Goal: Transaction & Acquisition: Purchase product/service

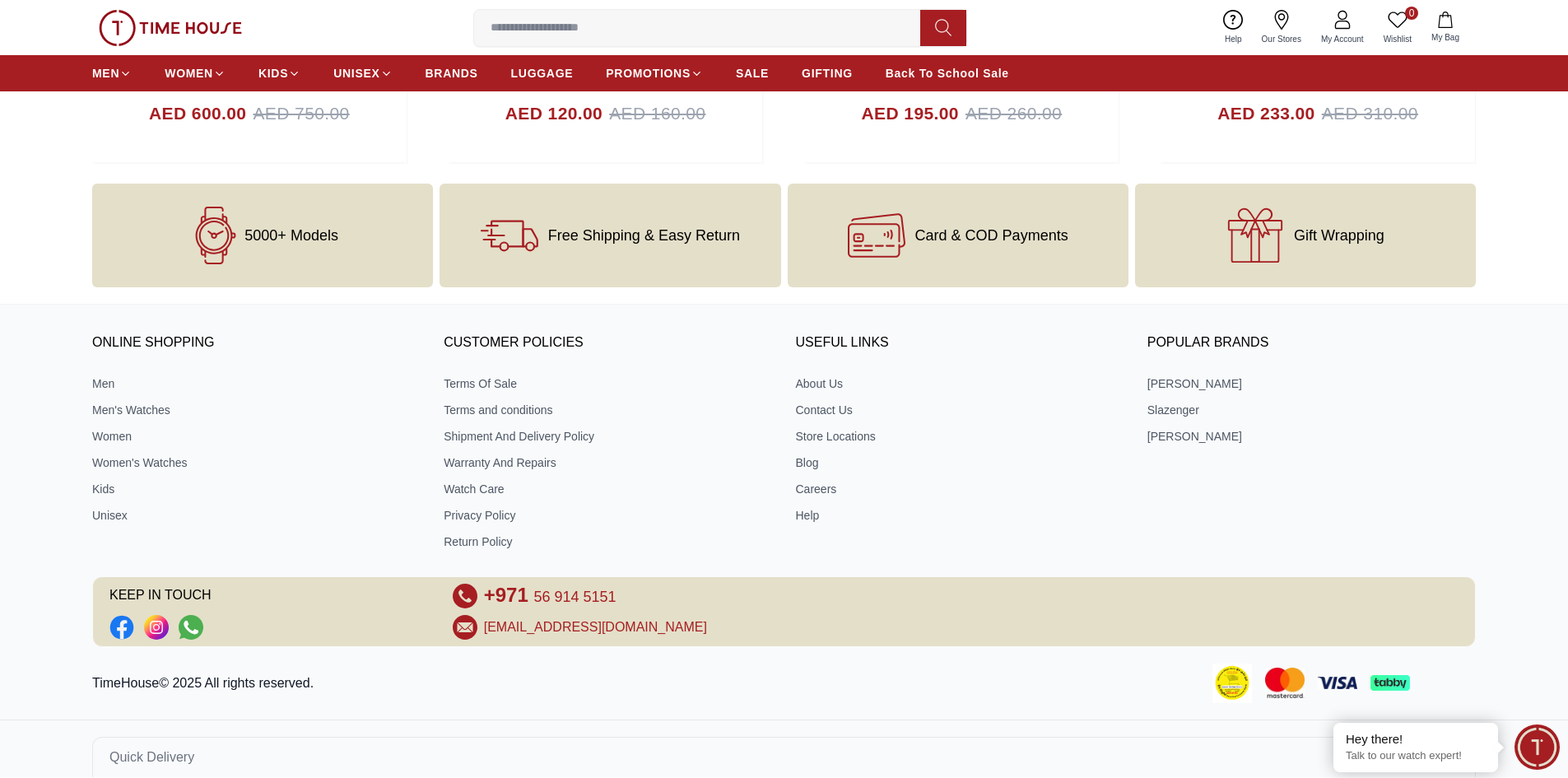
scroll to position [6696, 0]
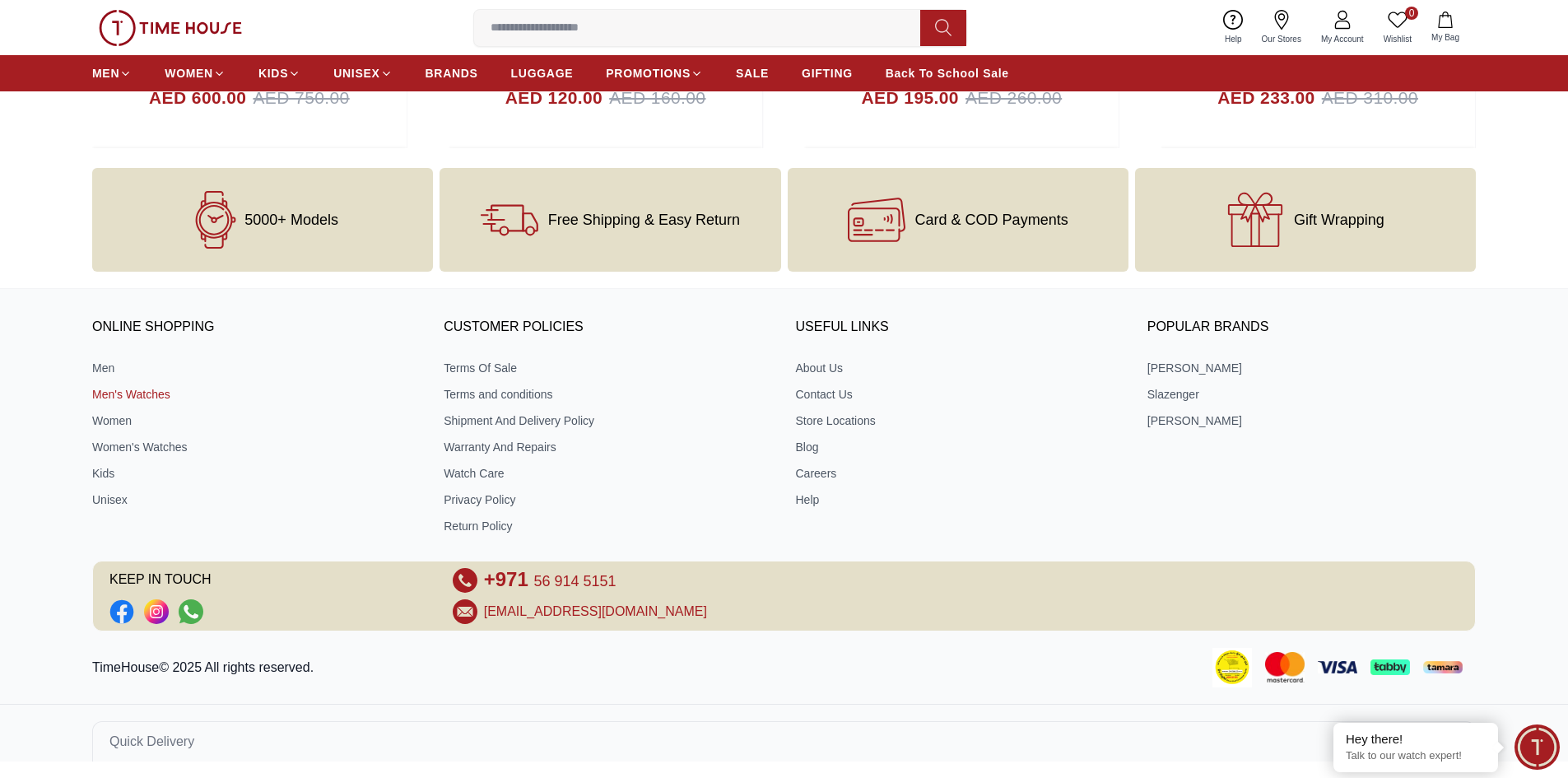
click at [163, 397] on link "Men's Watches" at bounding box center [257, 393] width 329 height 16
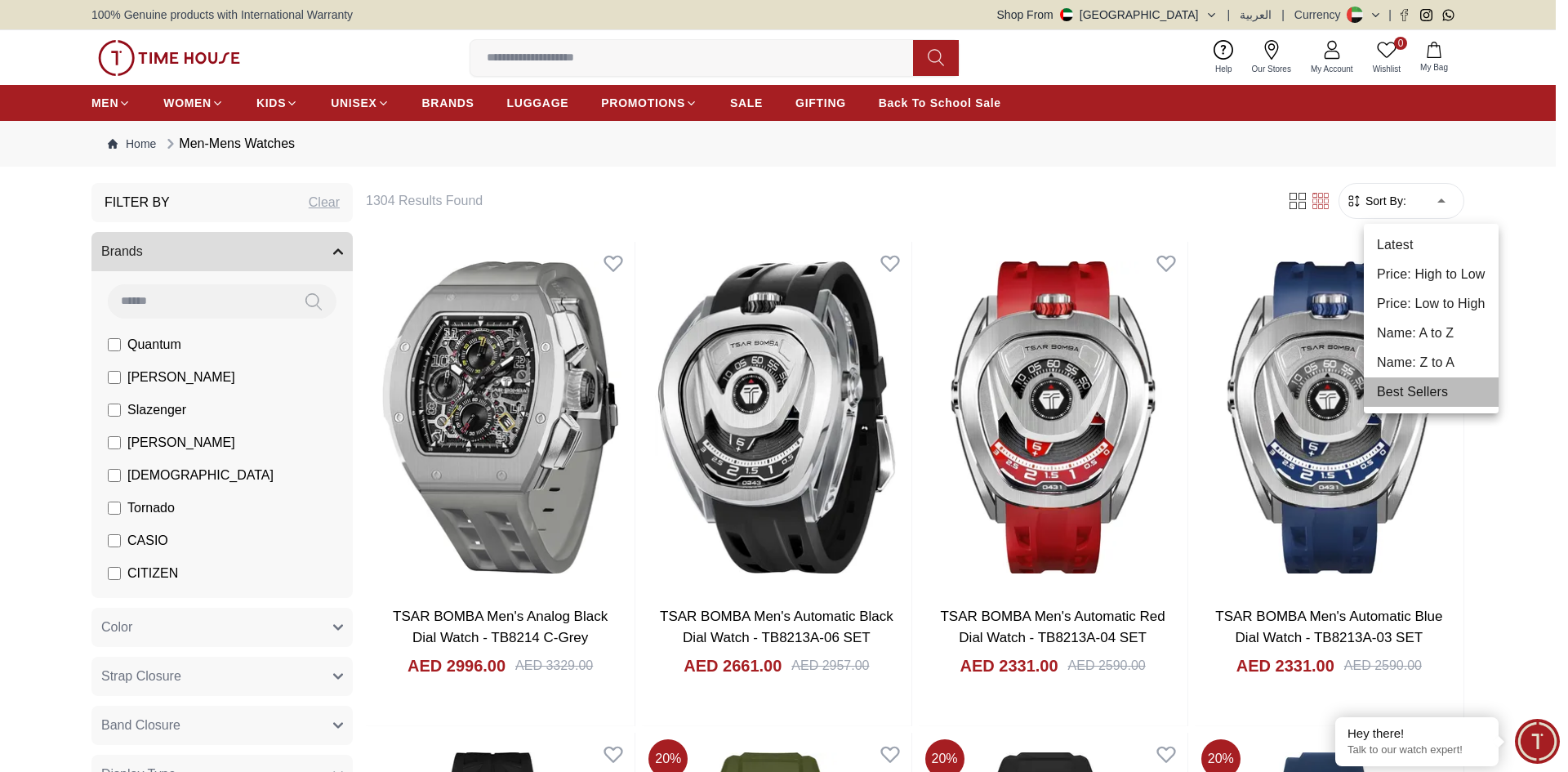
click at [1438, 384] on li "Best Sellers" at bounding box center [1431, 392] width 135 height 29
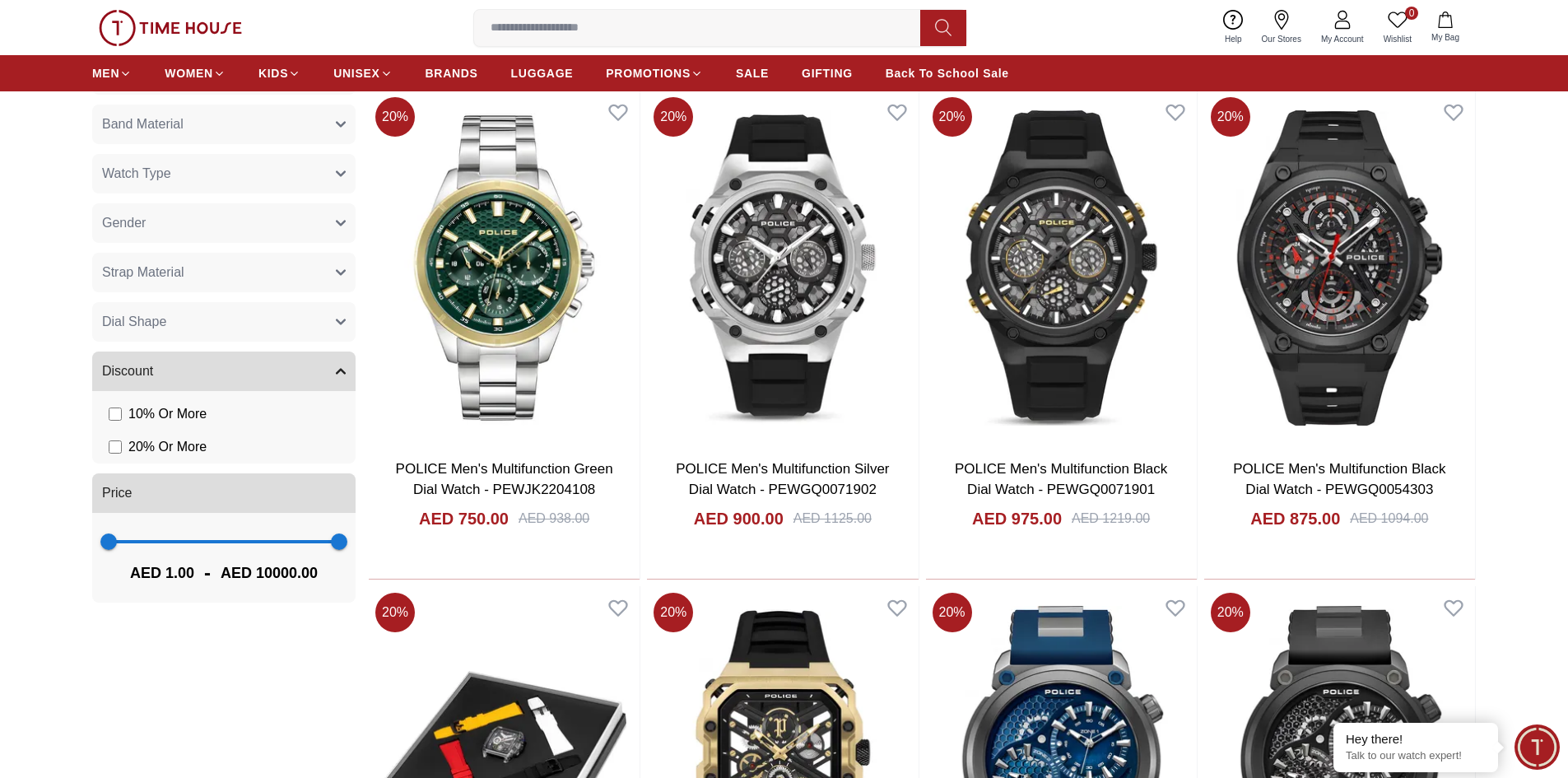
scroll to position [905, 0]
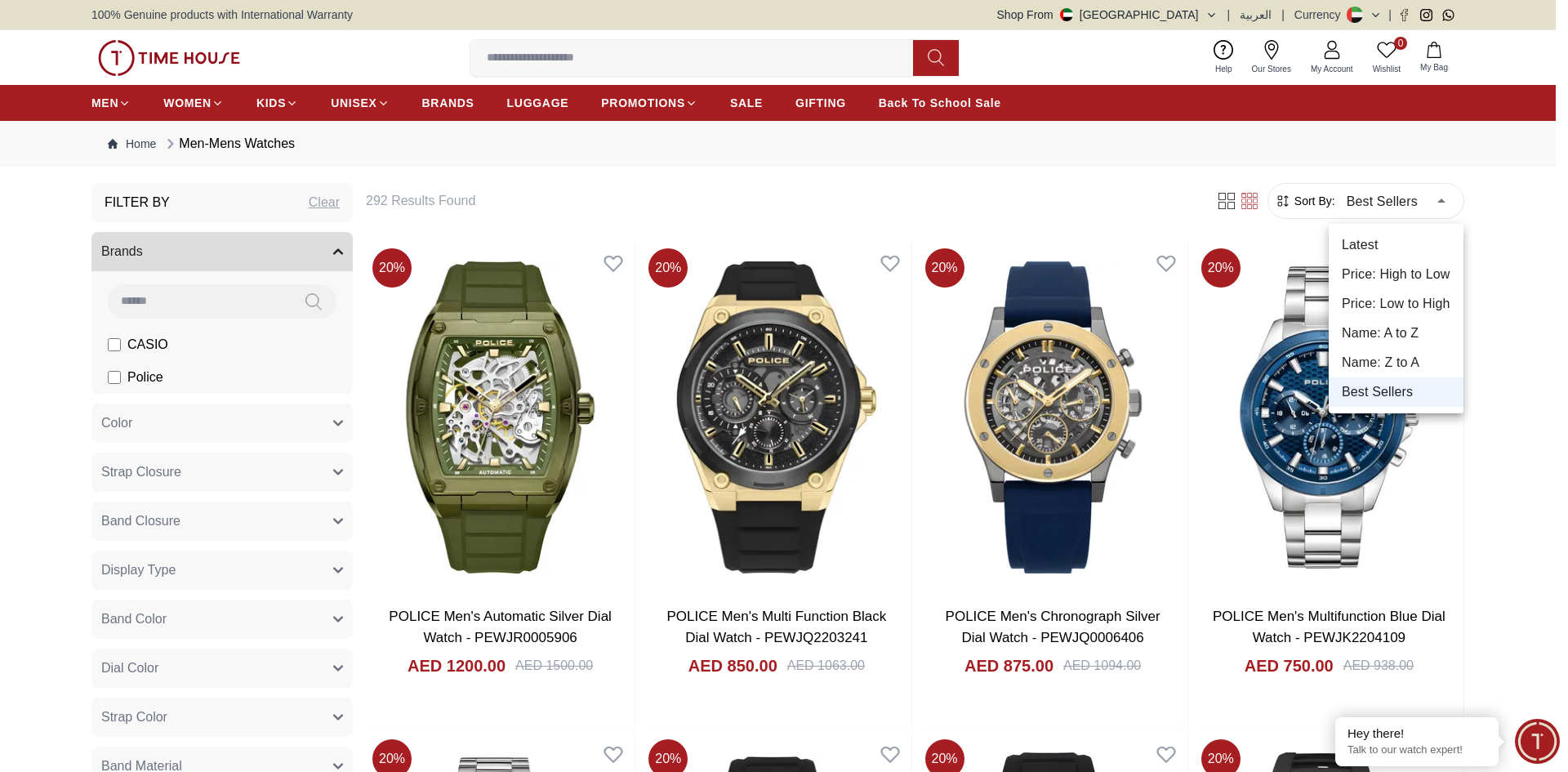
click at [1403, 292] on li "Price: Low to High" at bounding box center [1397, 303] width 135 height 29
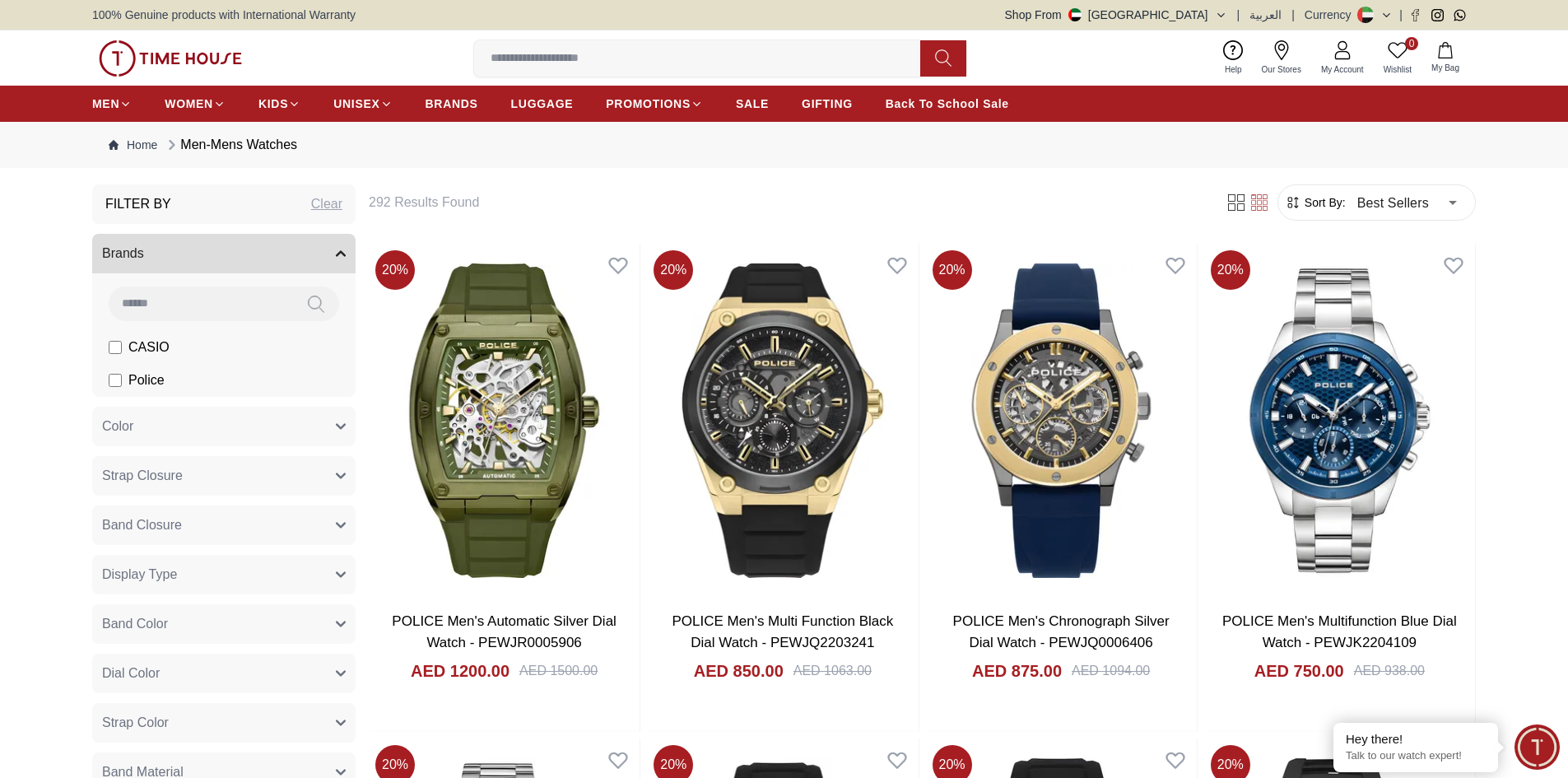
type input "*"
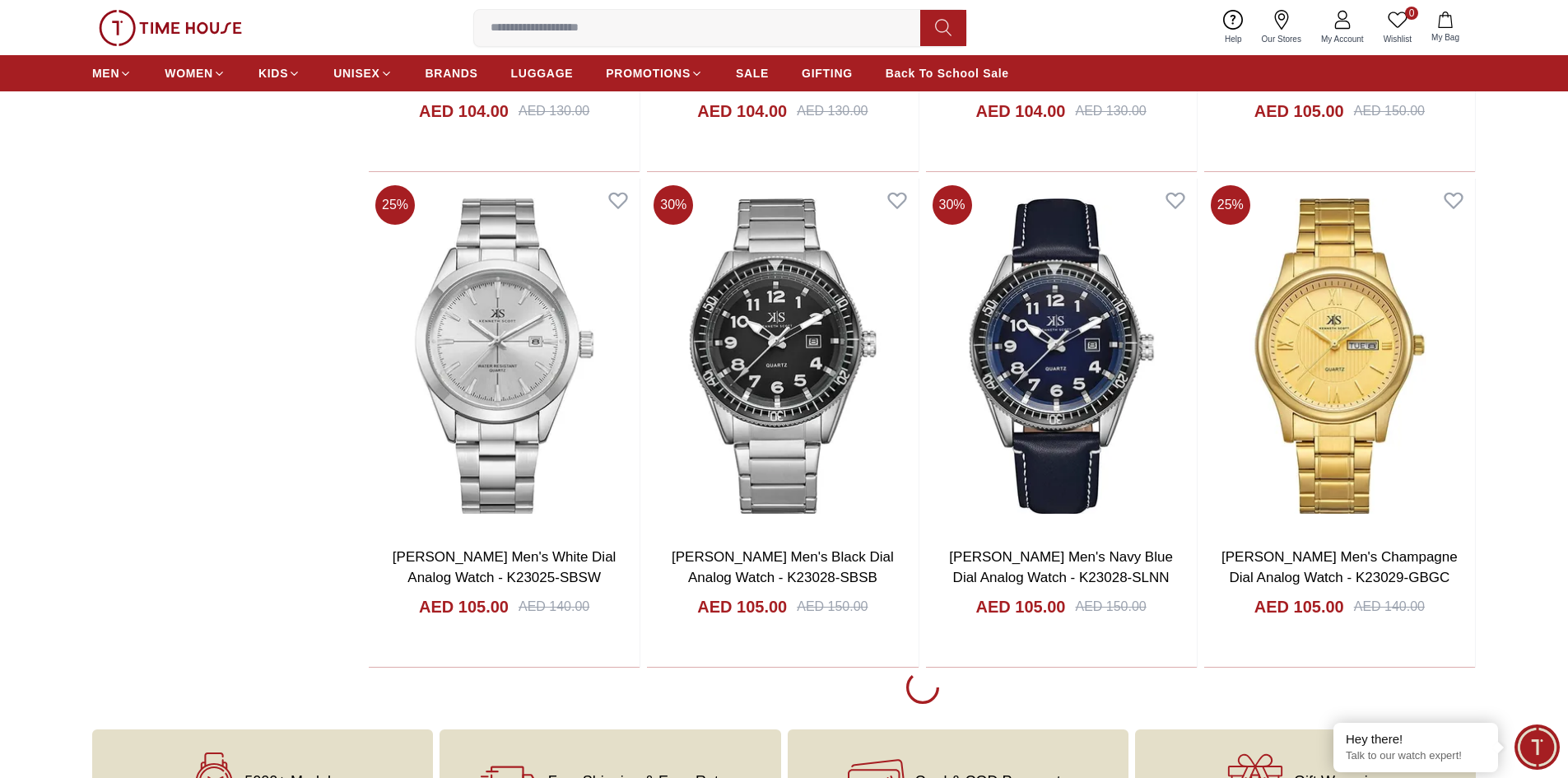
scroll to position [4856, 0]
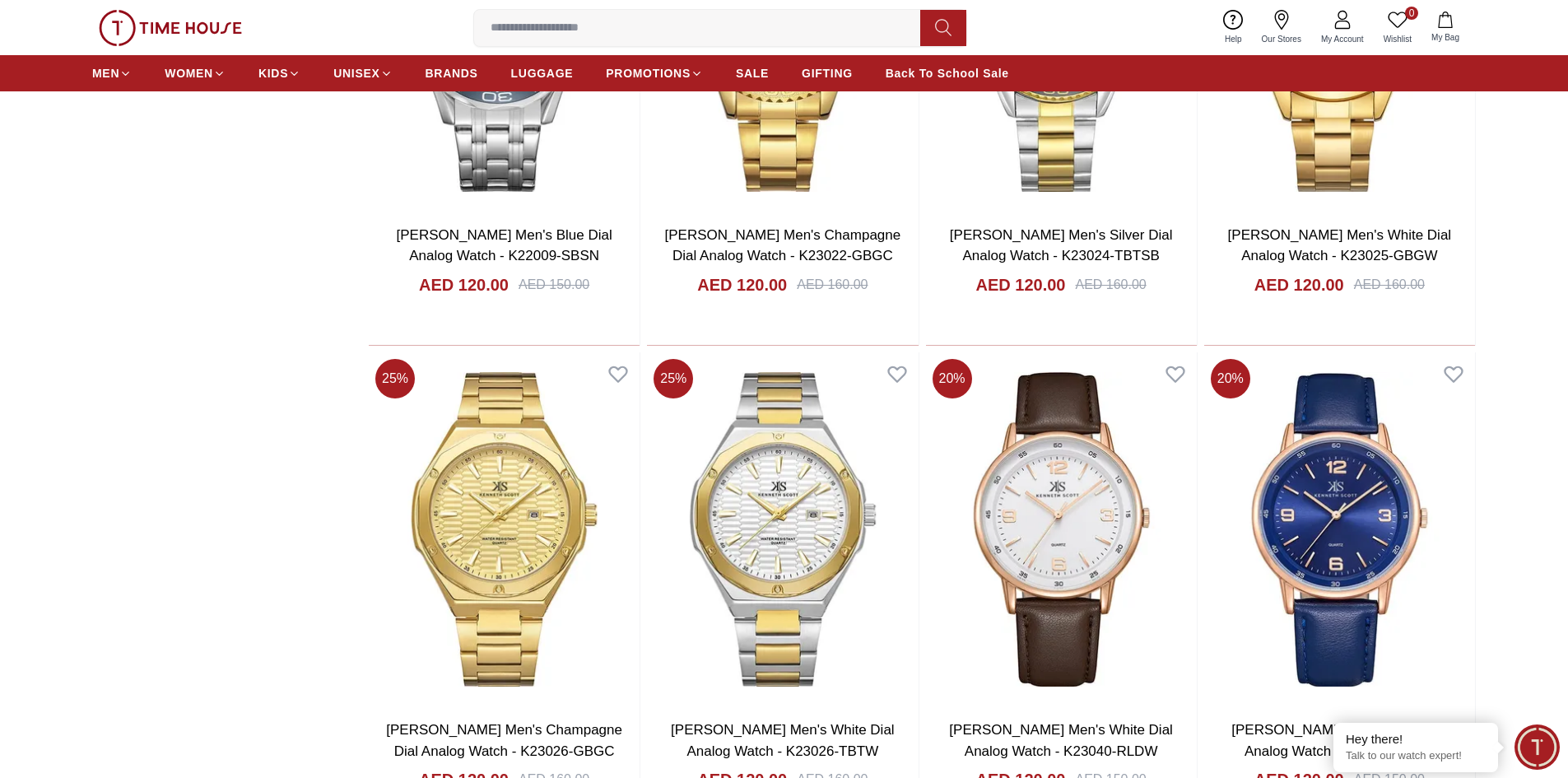
scroll to position [9464, 0]
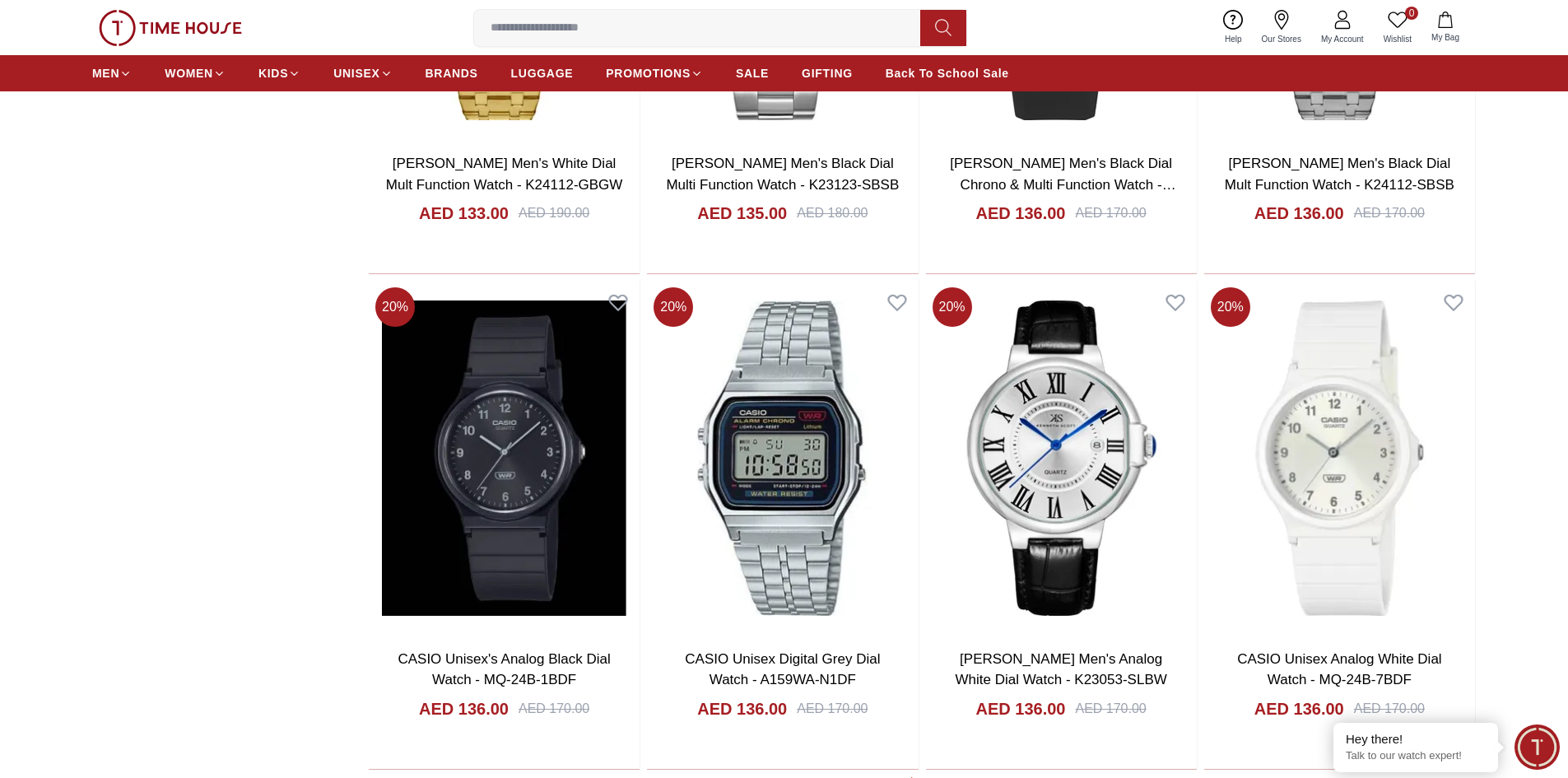
scroll to position [14402, 0]
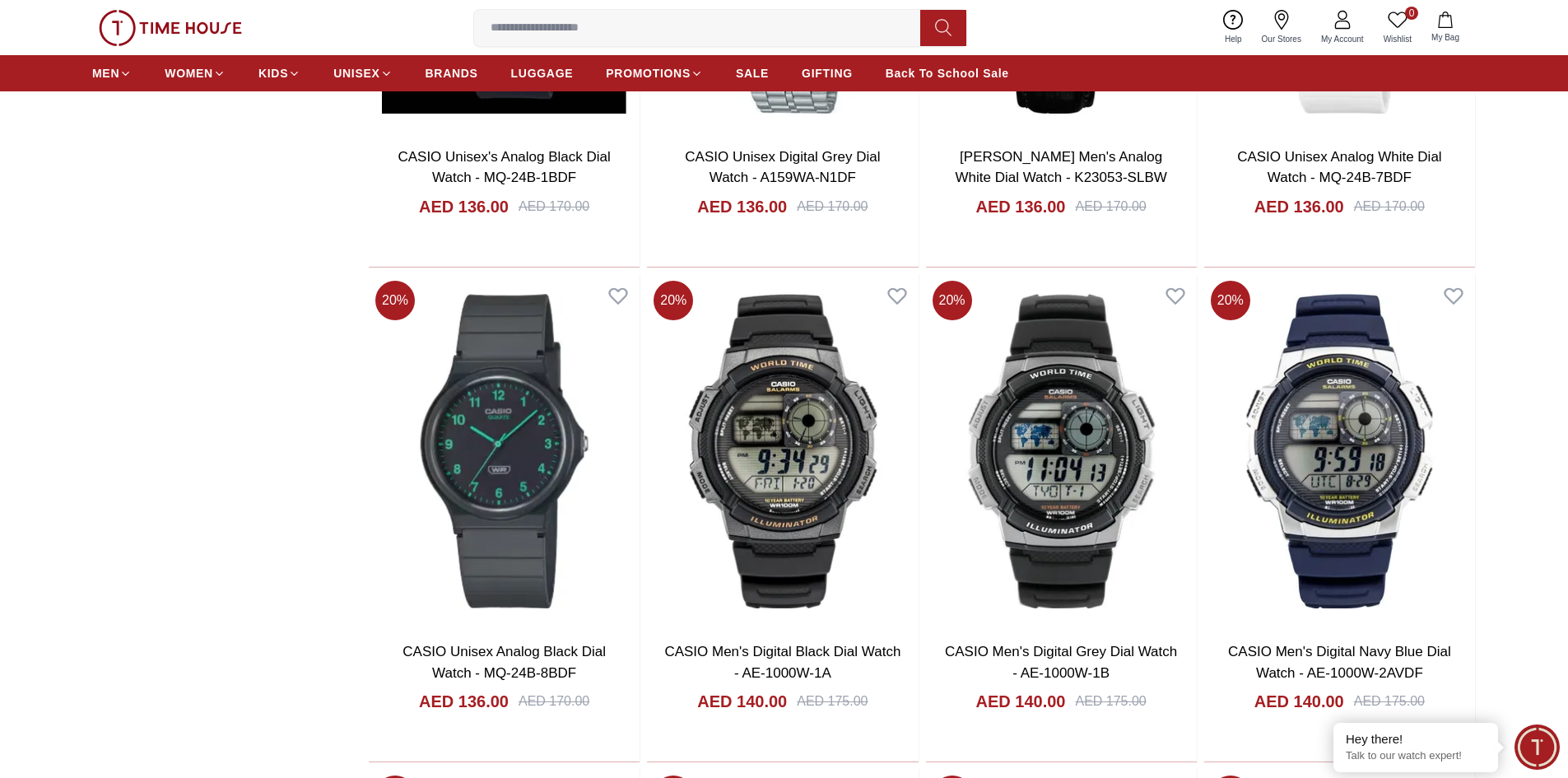
scroll to position [14978, 0]
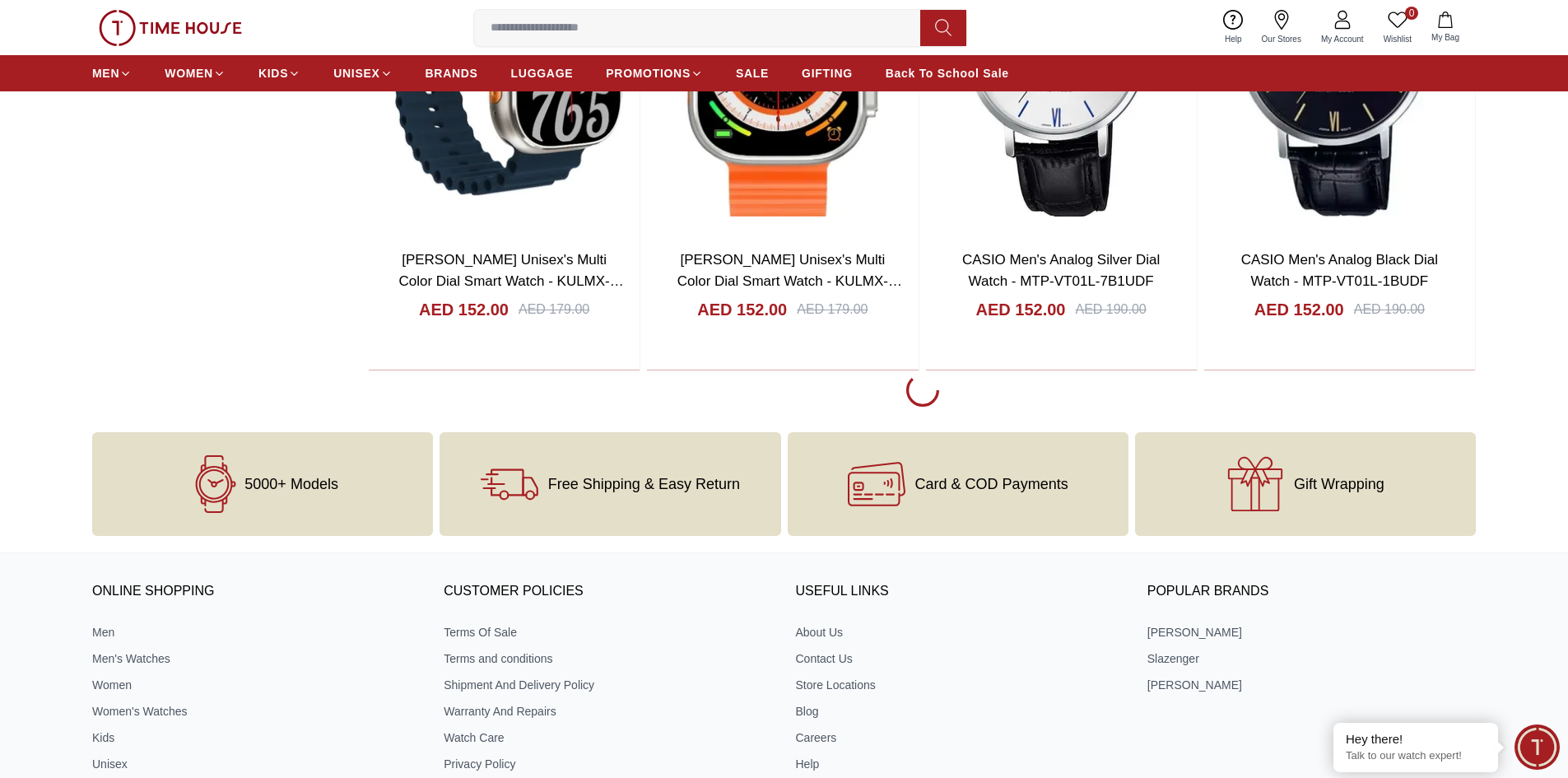
scroll to position [19834, 0]
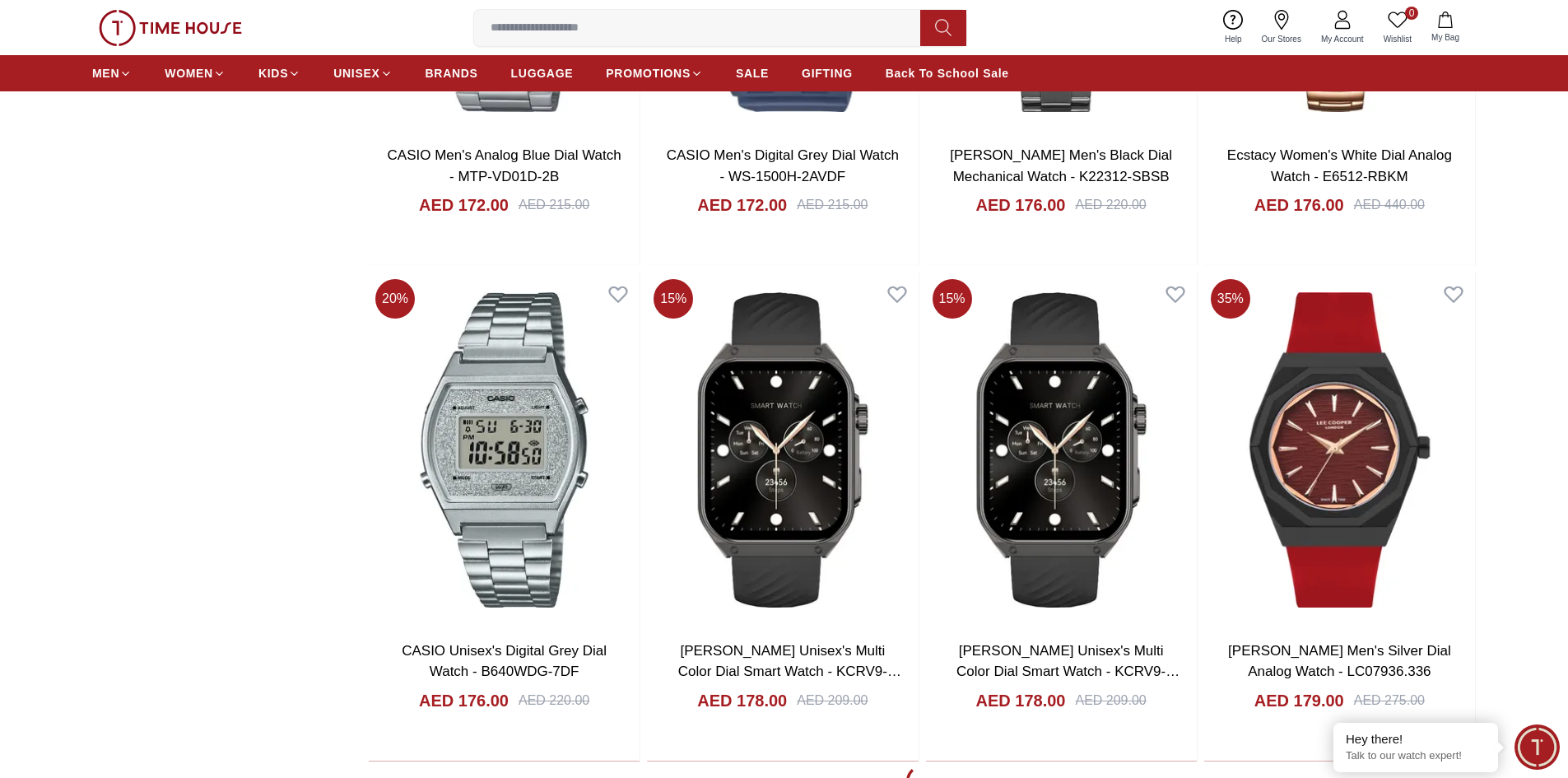
scroll to position [24278, 0]
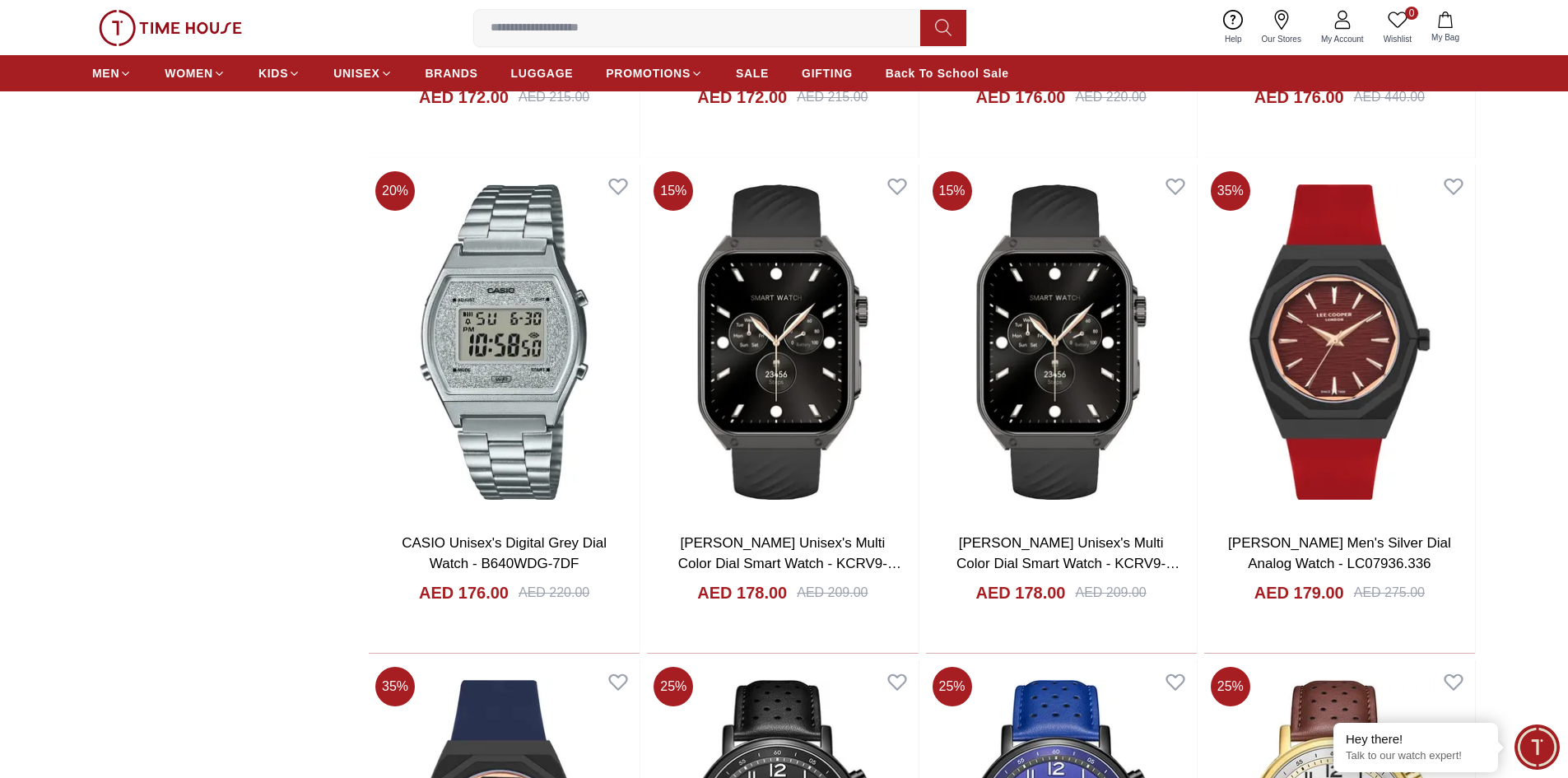
scroll to position [24899, 0]
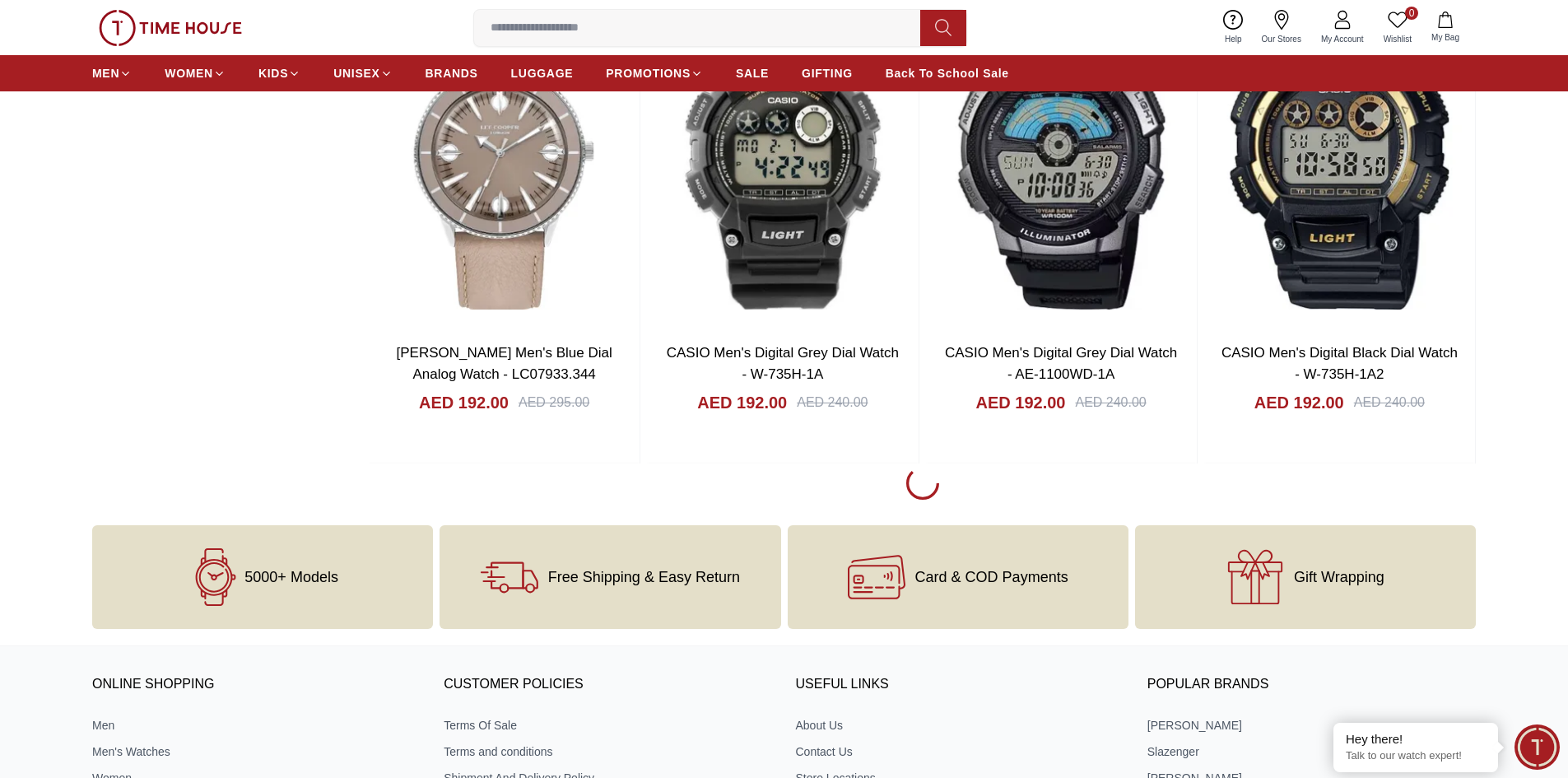
scroll to position [29508, 0]
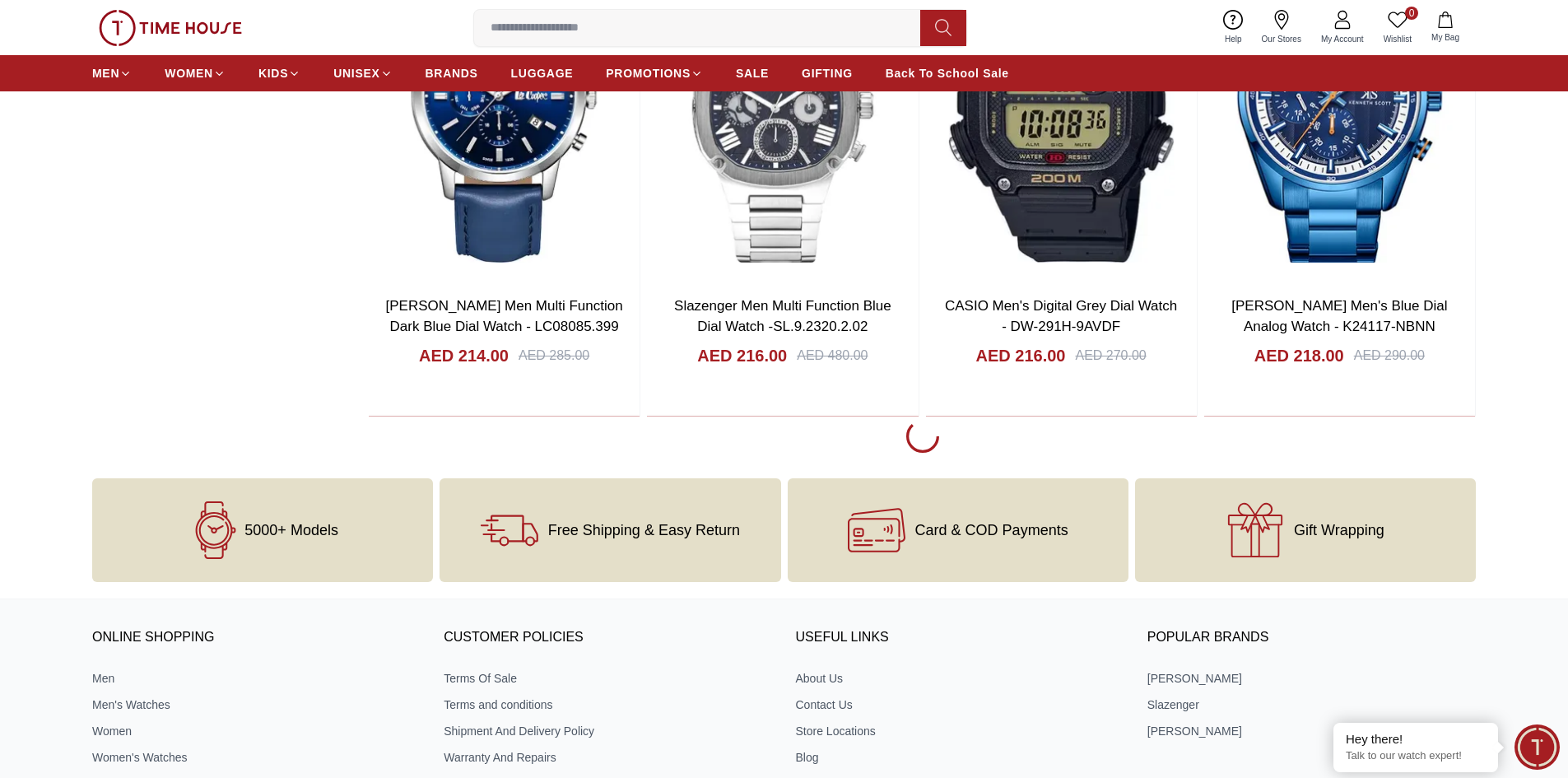
scroll to position [34611, 0]
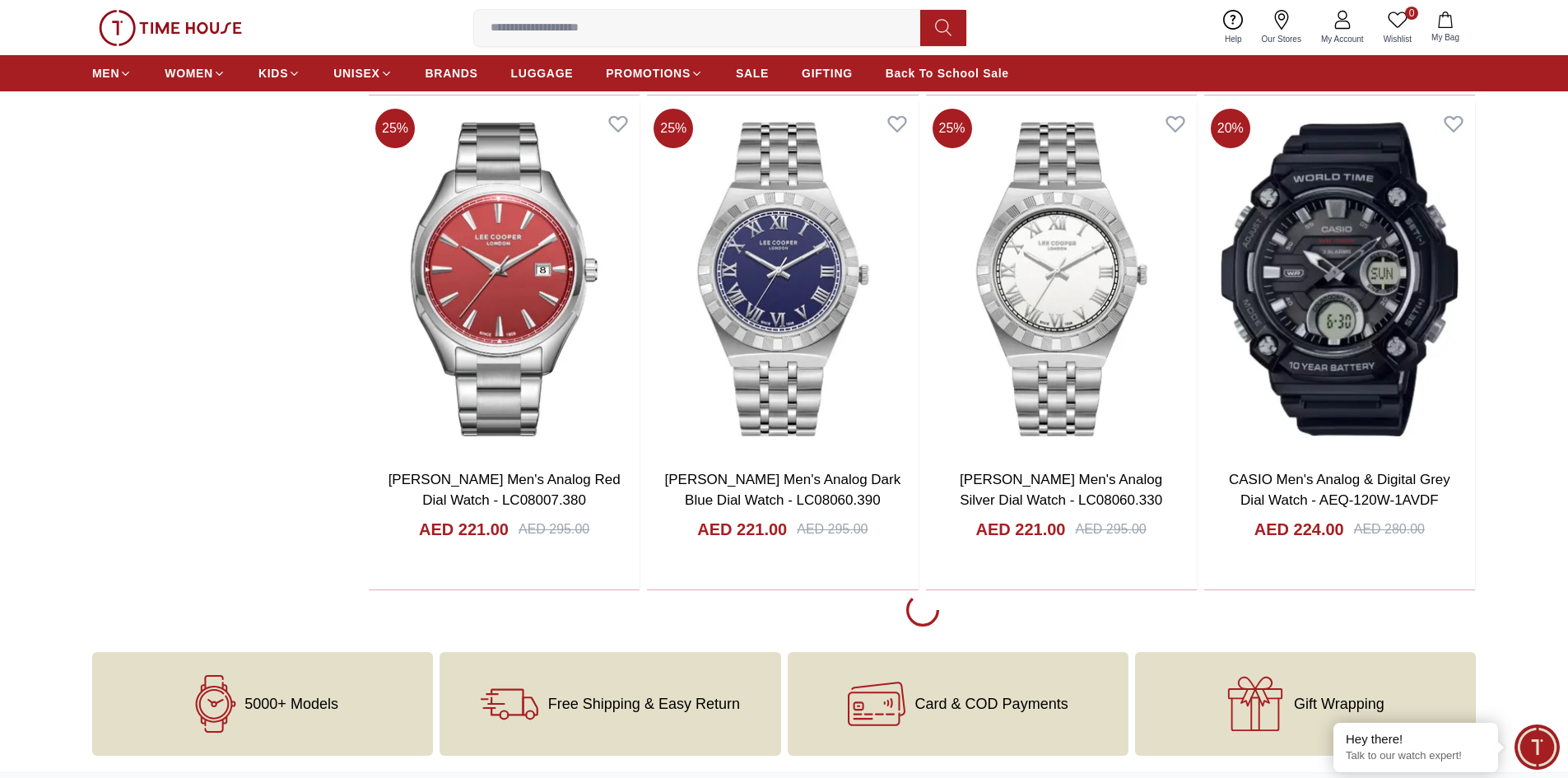
scroll to position [36833, 0]
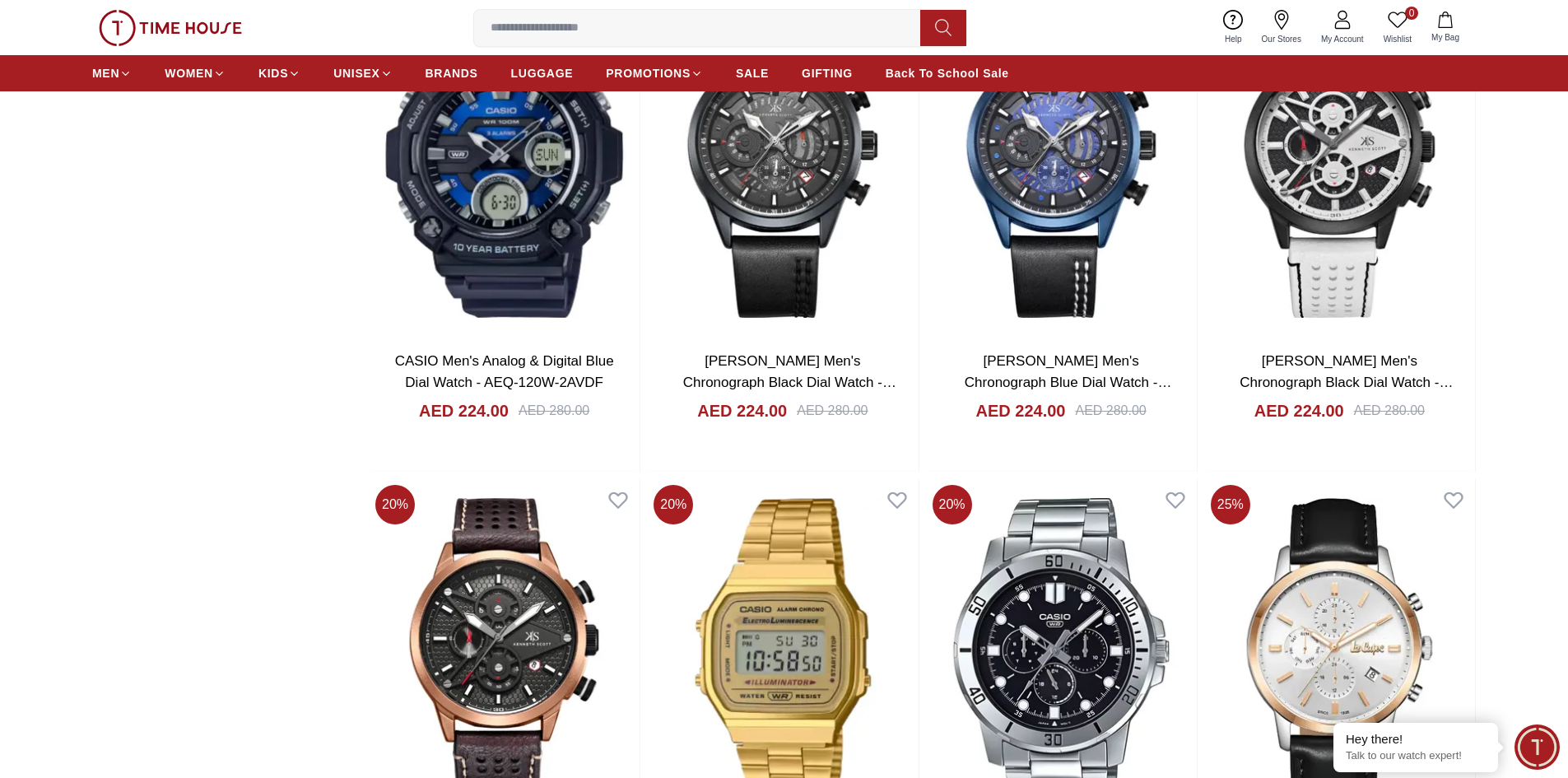
scroll to position [37491, 0]
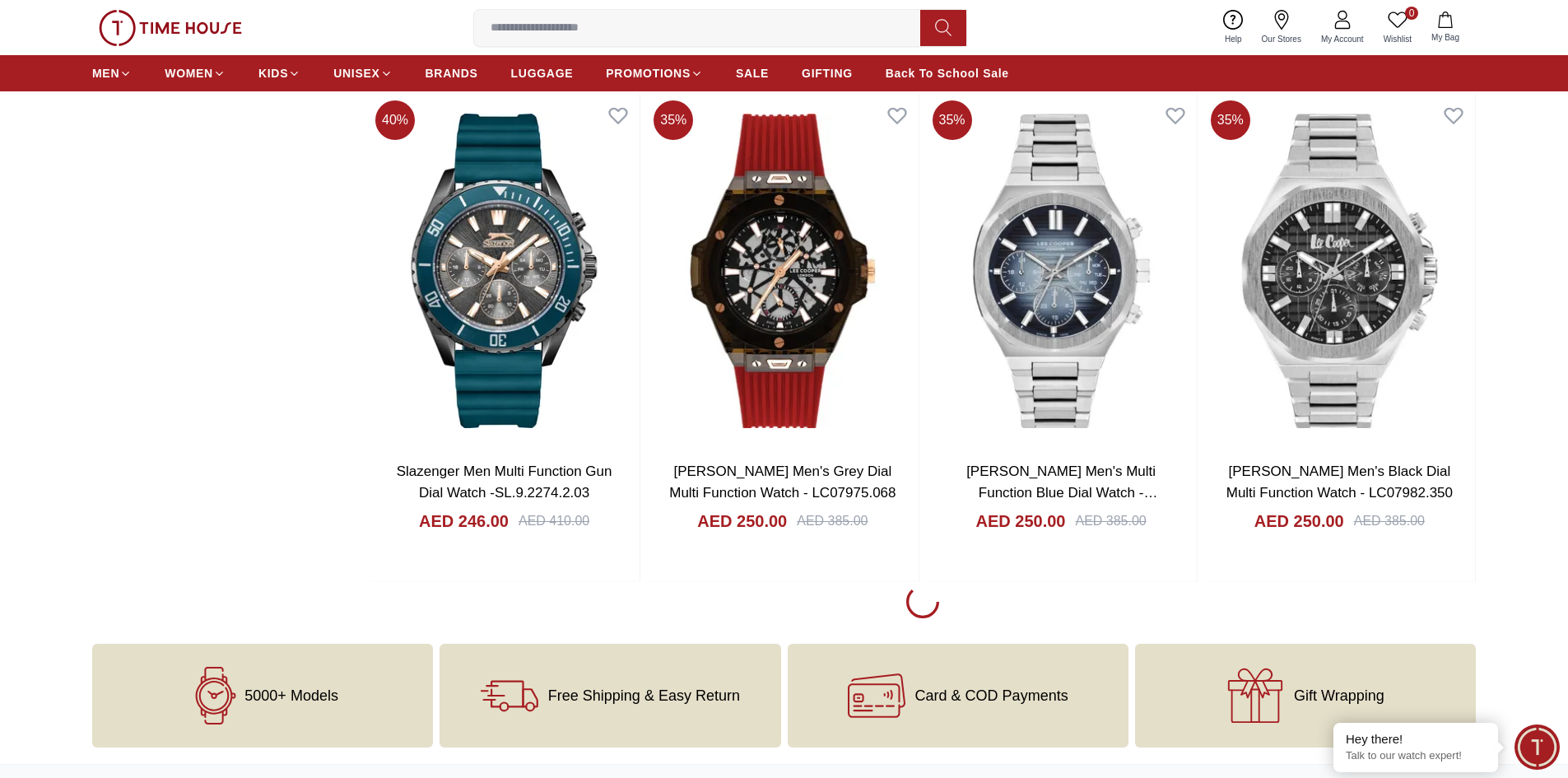
scroll to position [41853, 0]
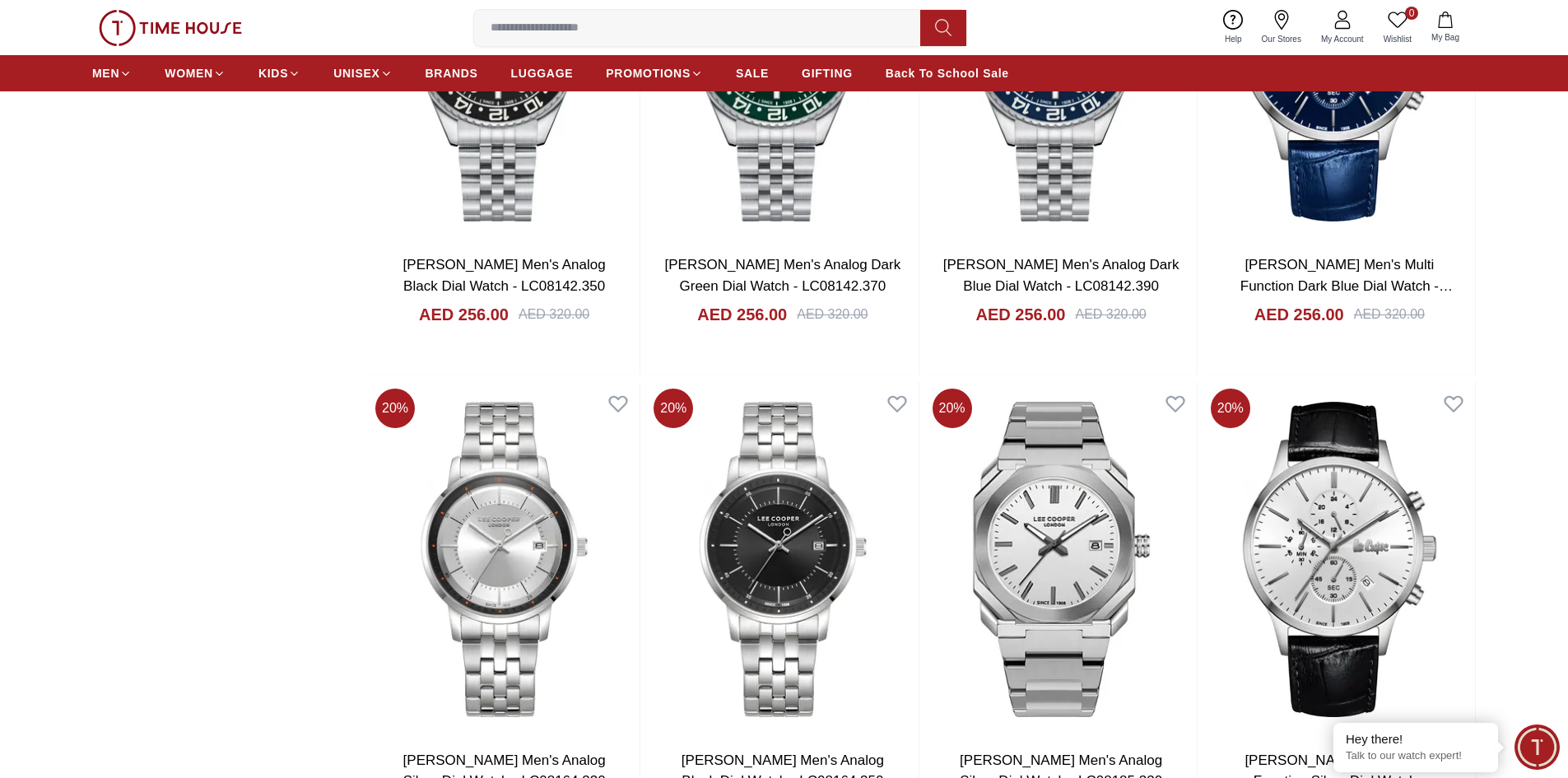
scroll to position [44075, 0]
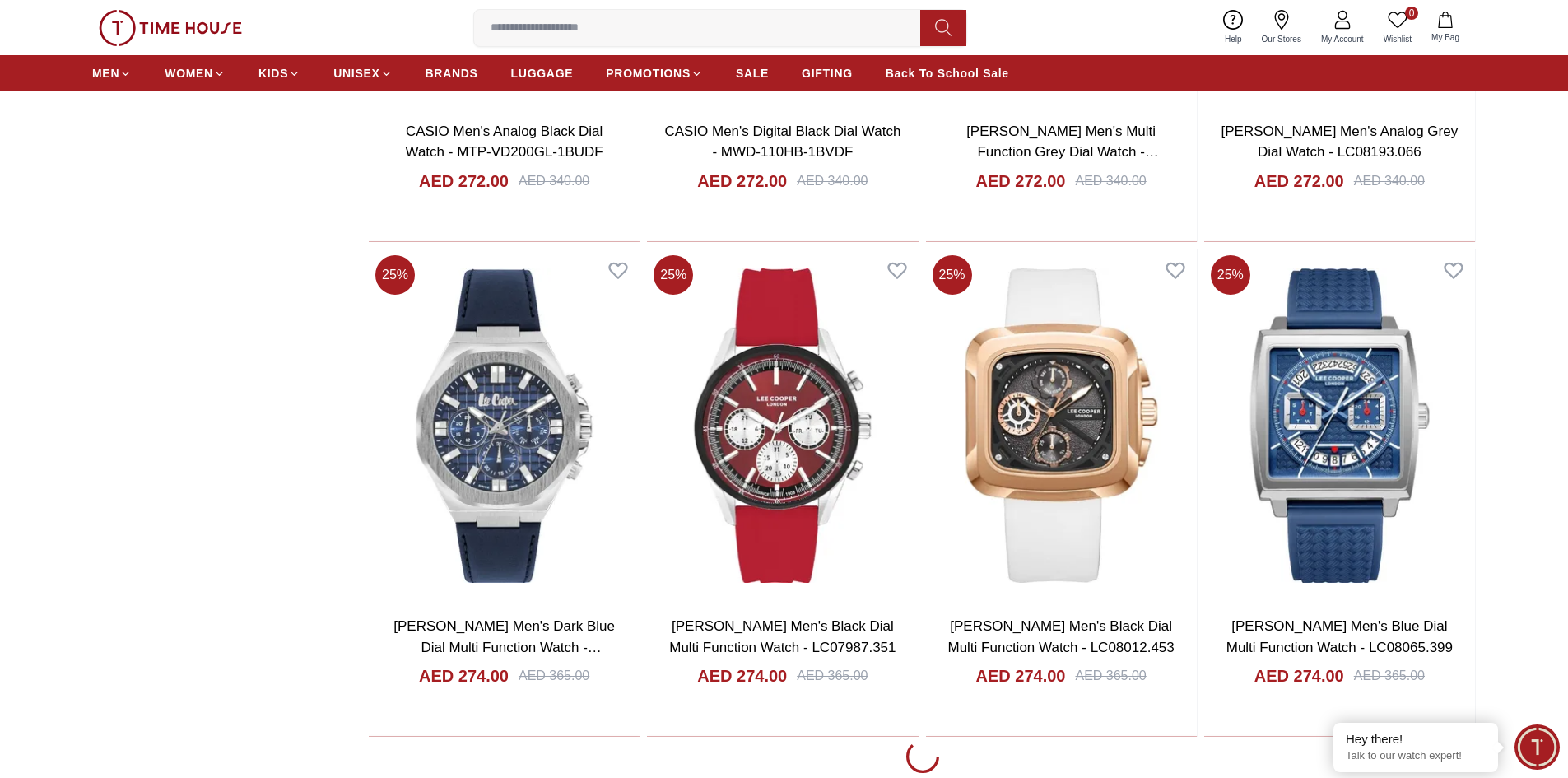
scroll to position [46955, 0]
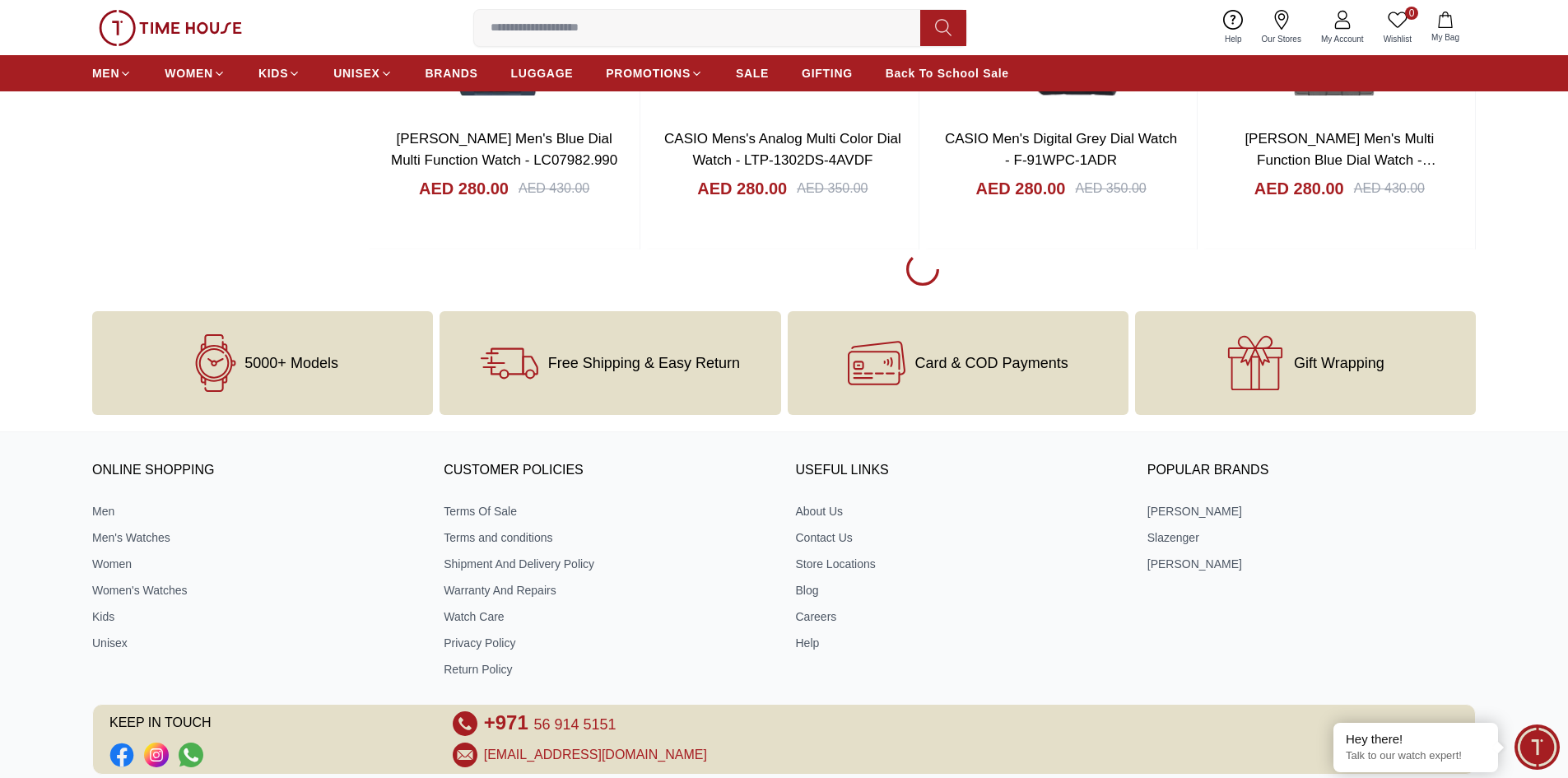
scroll to position [49507, 0]
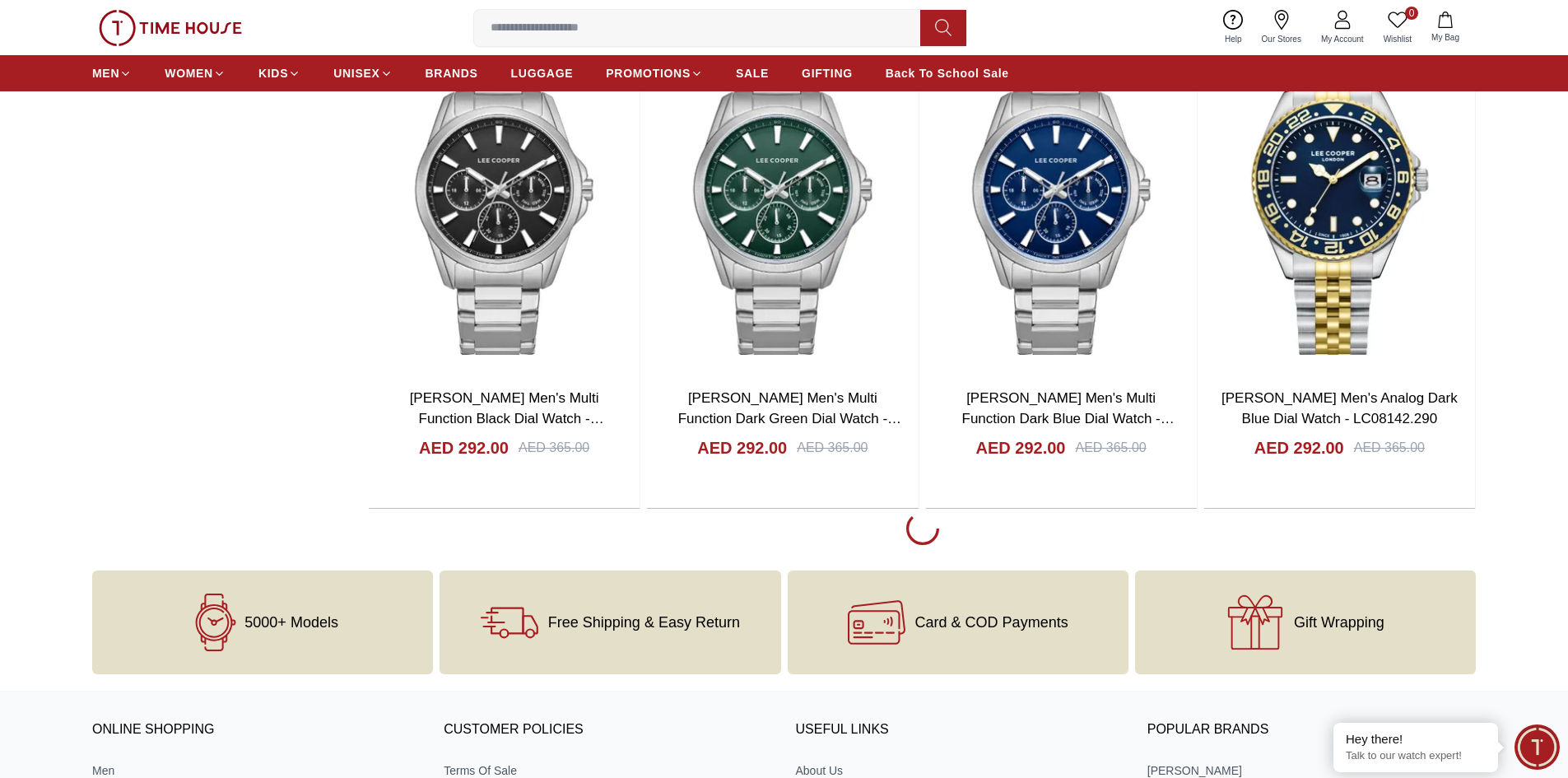
scroll to position [51811, 0]
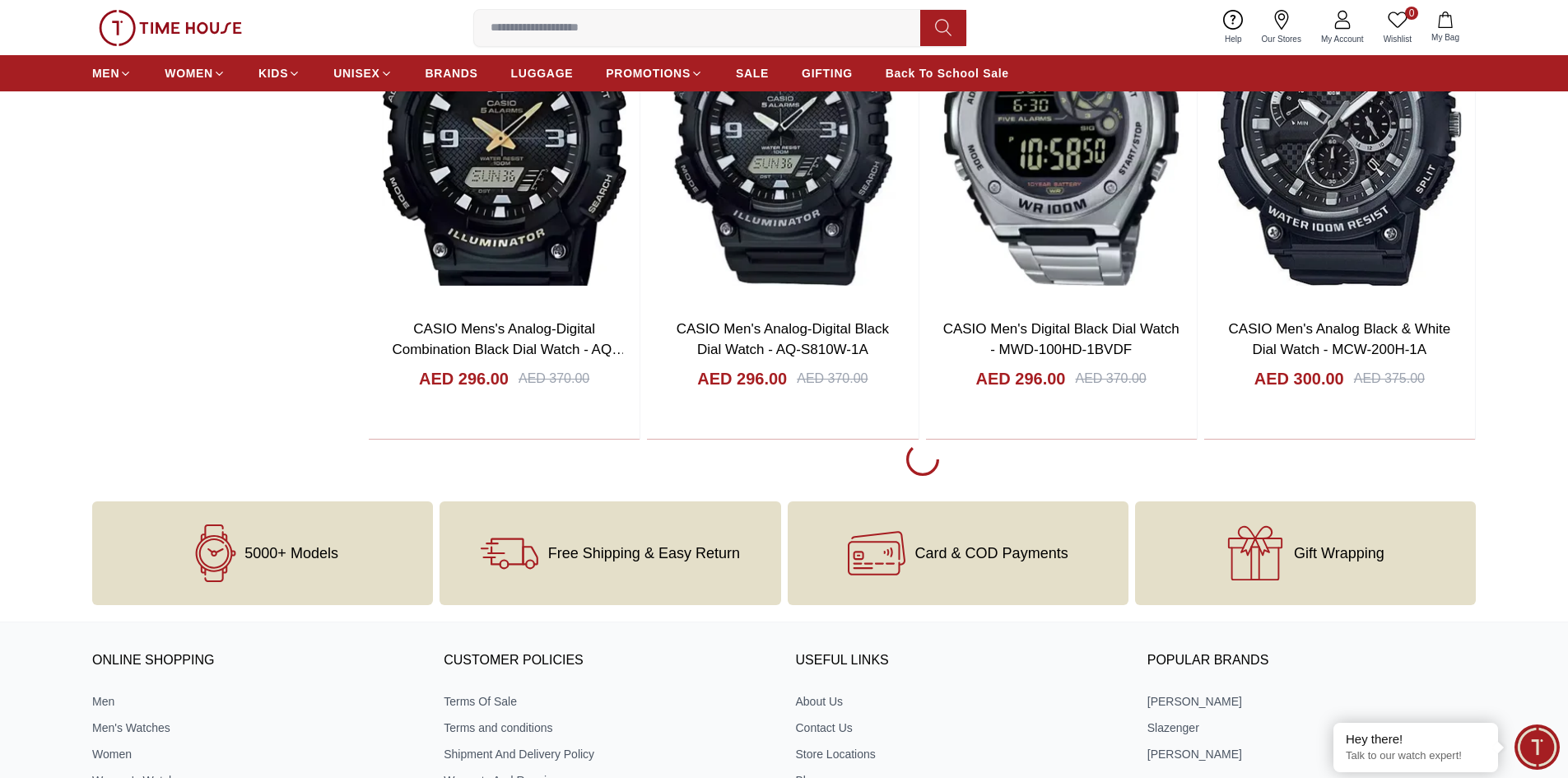
scroll to position [54445, 0]
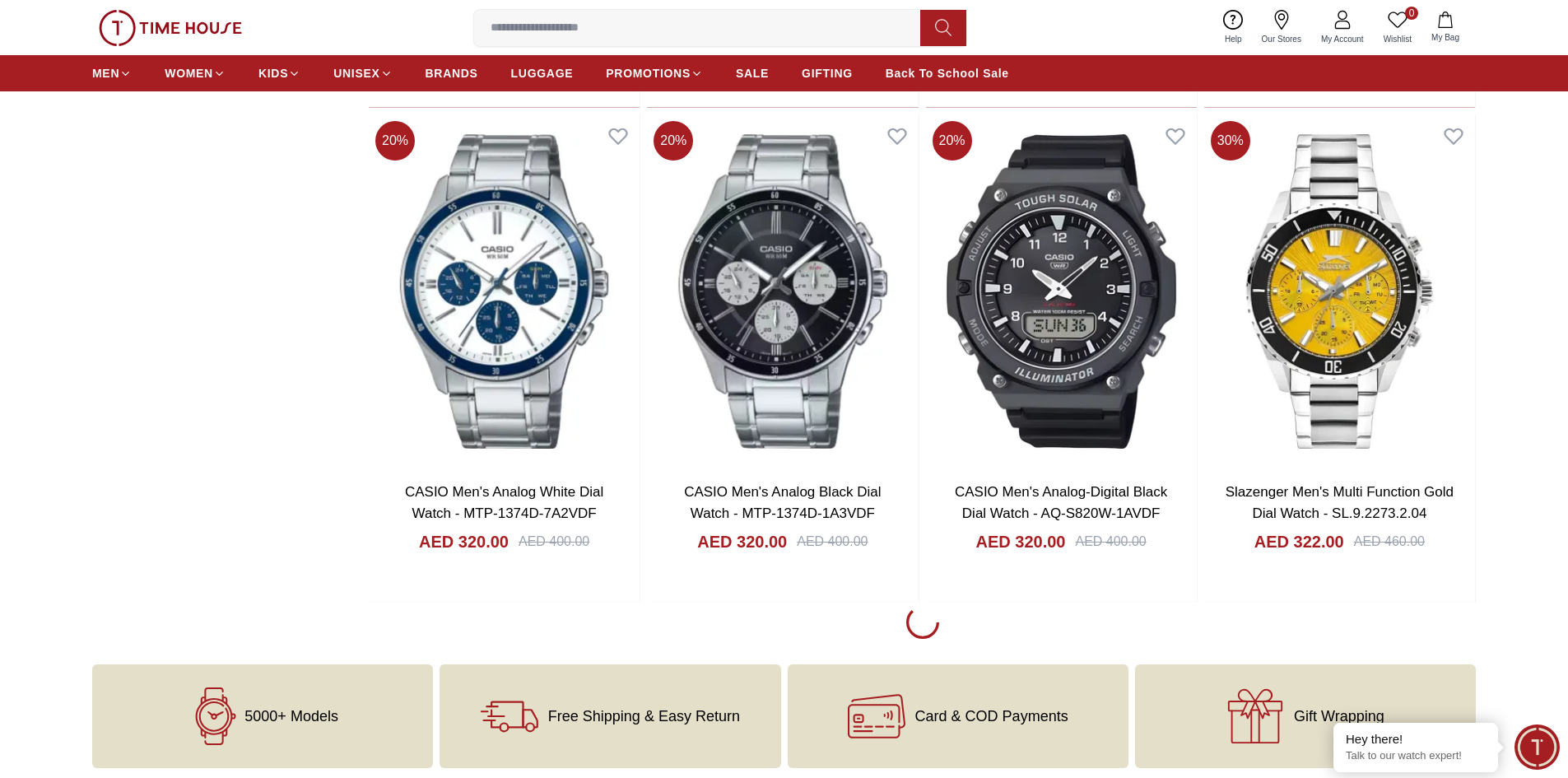
scroll to position [59053, 0]
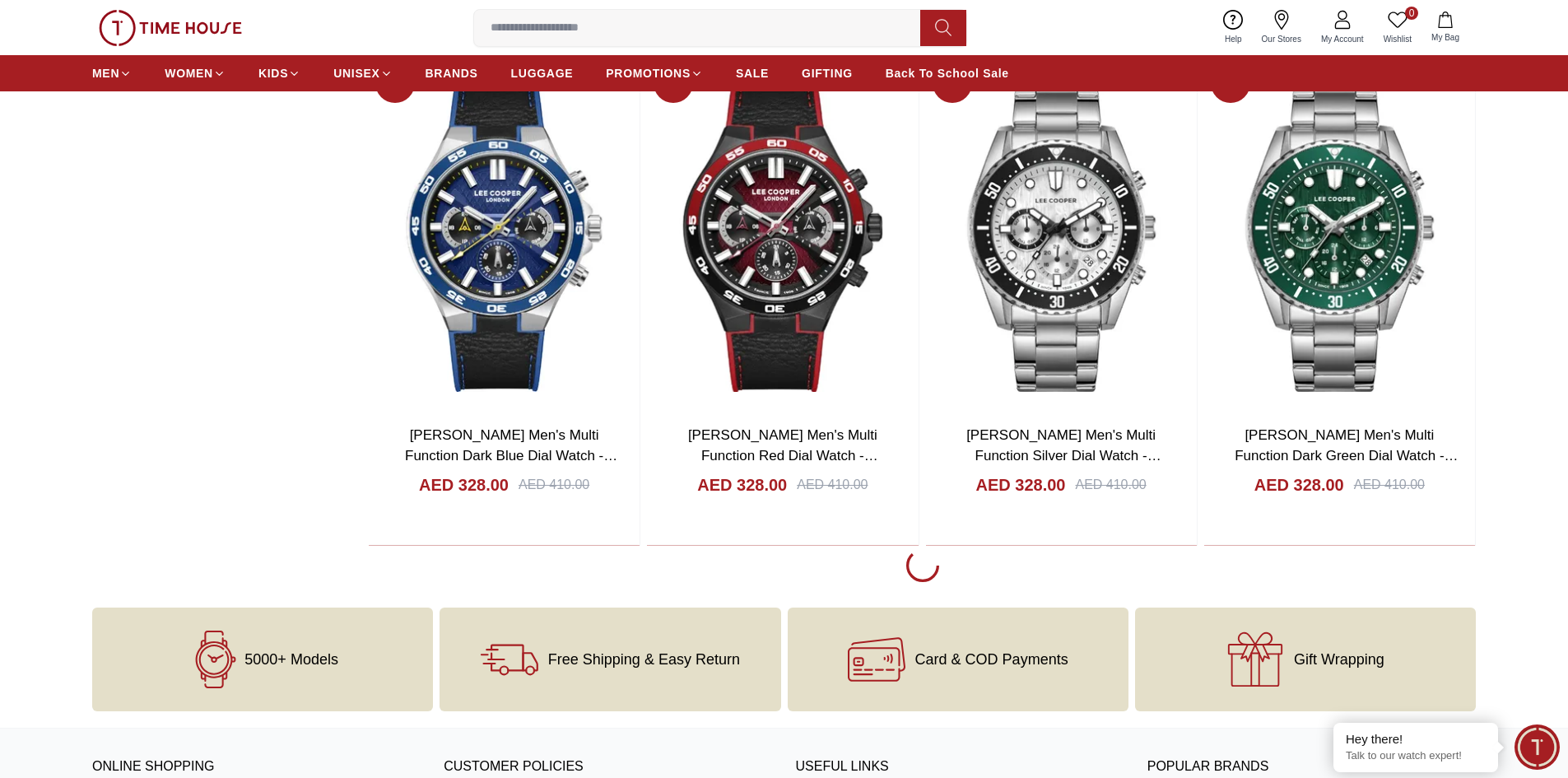
scroll to position [61605, 0]
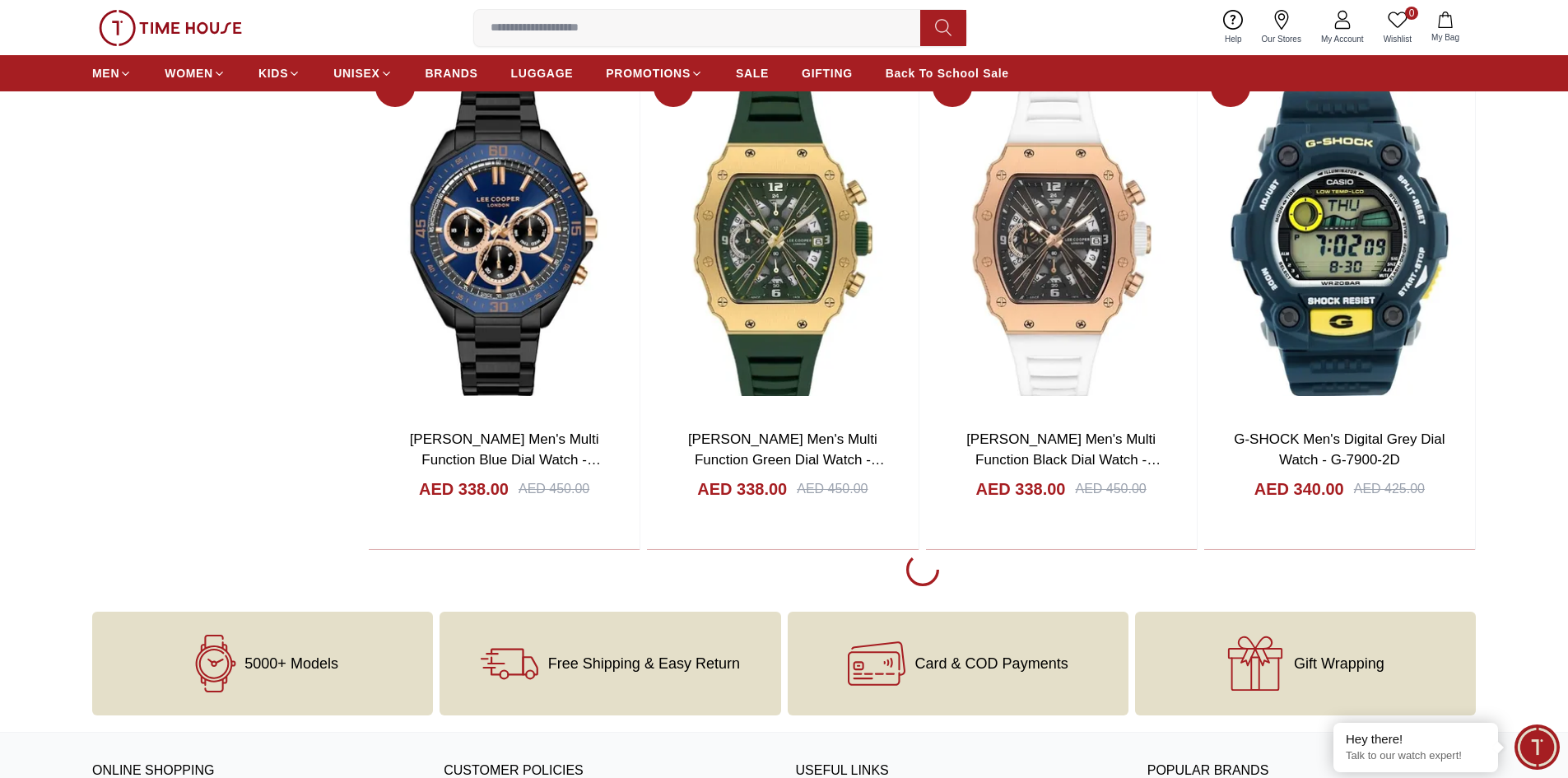
scroll to position [64320, 0]
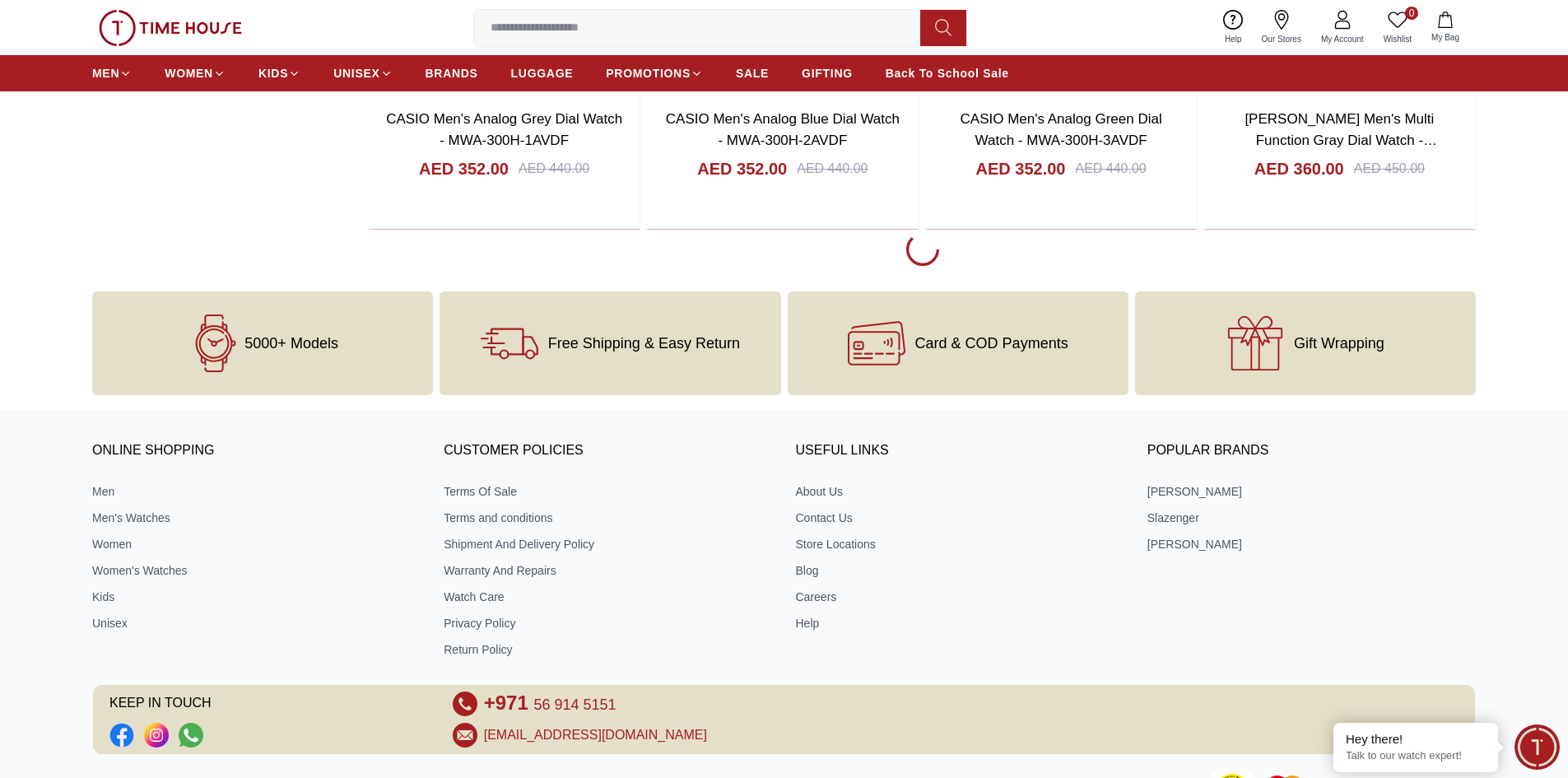
scroll to position [66871, 0]
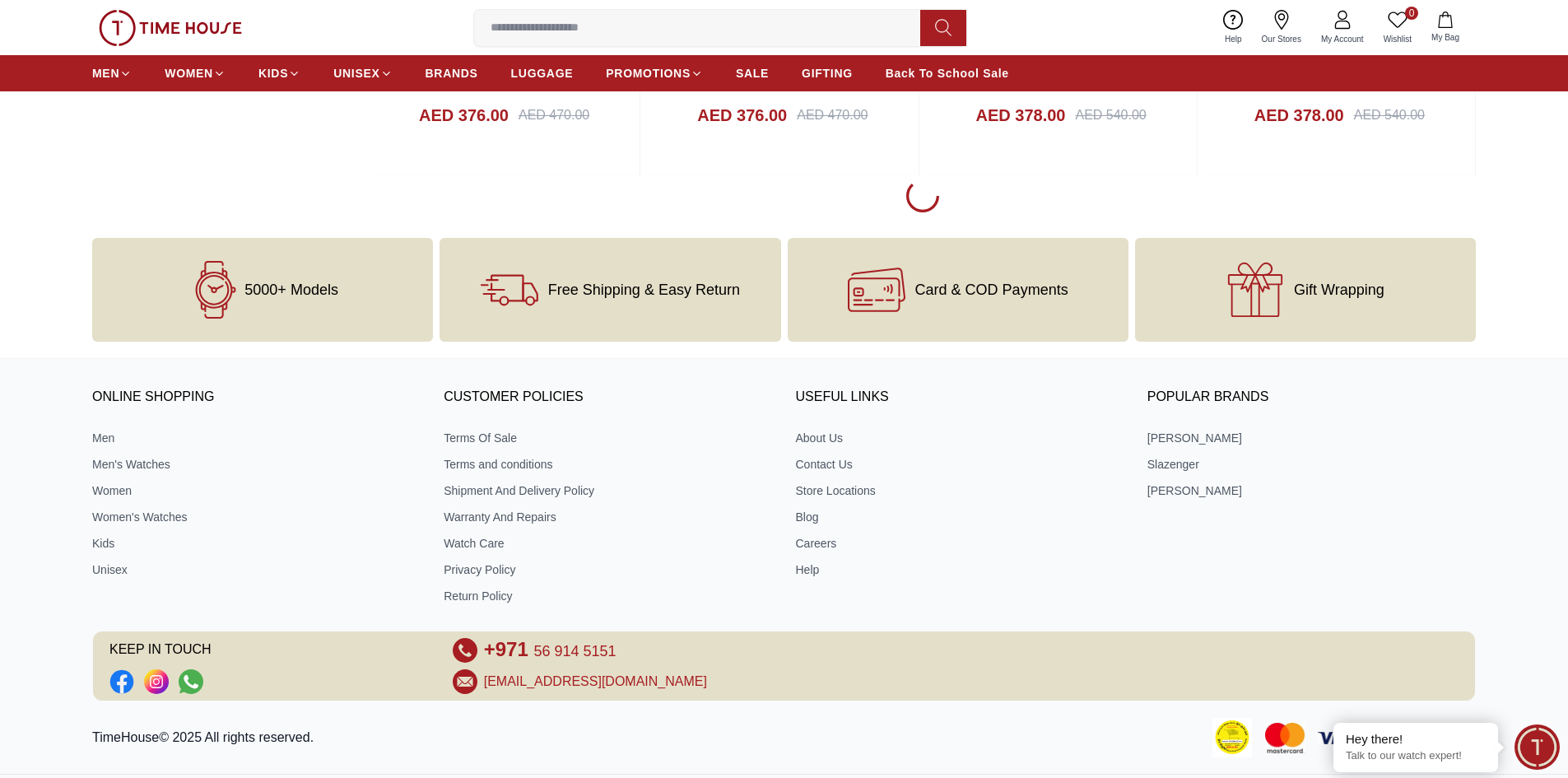
scroll to position [69423, 0]
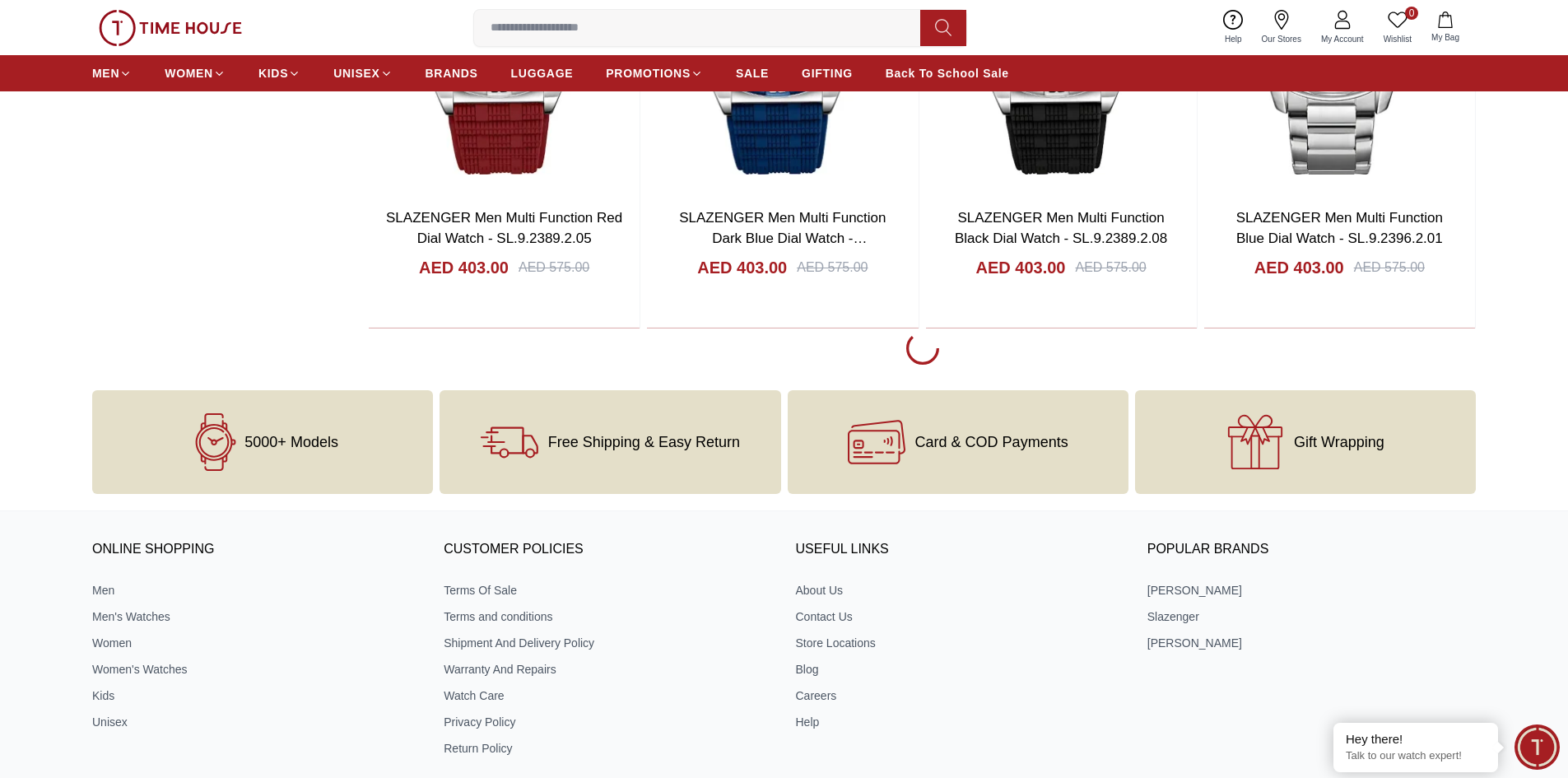
scroll to position [71810, 0]
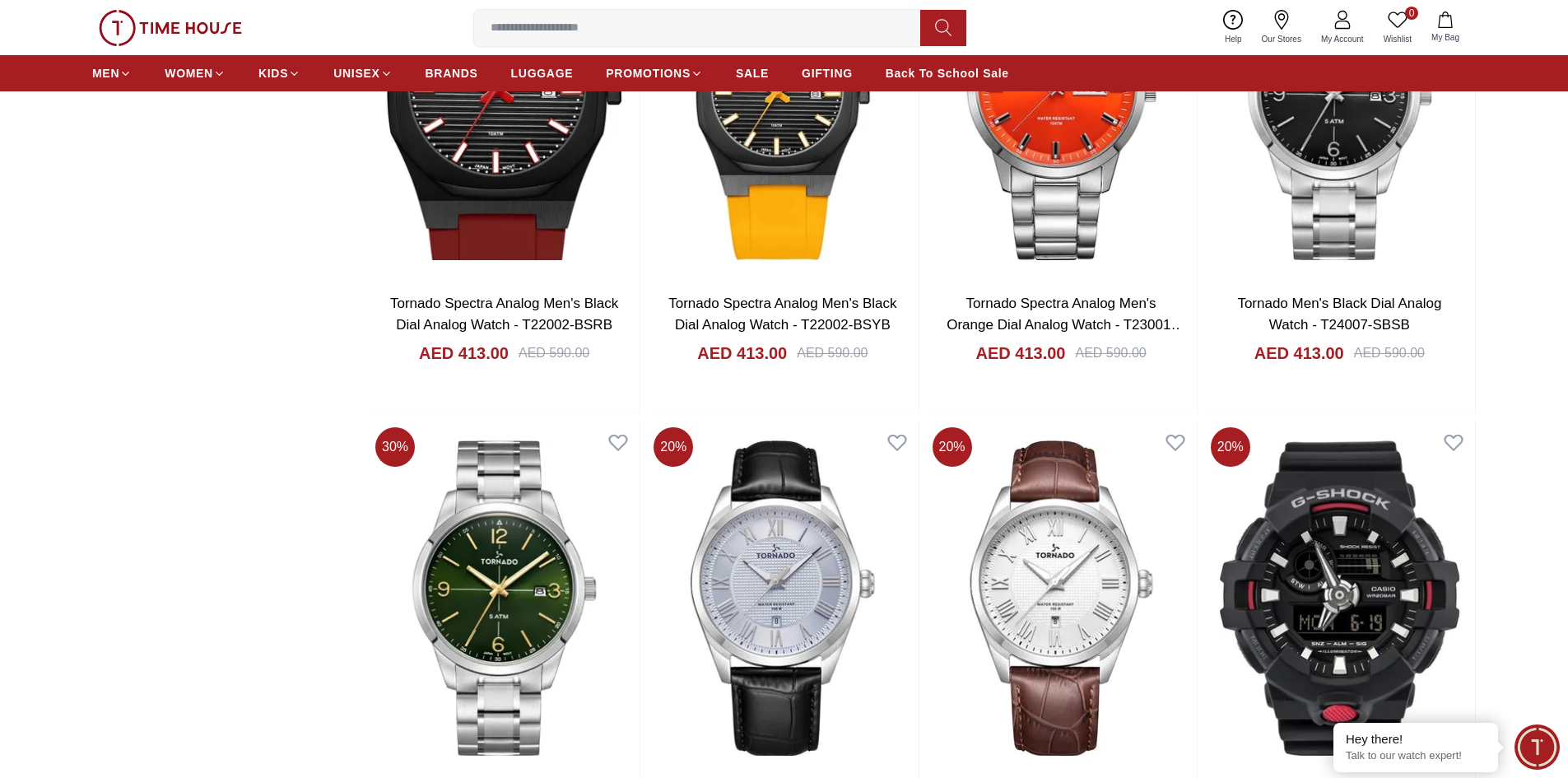
scroll to position [73896, 0]
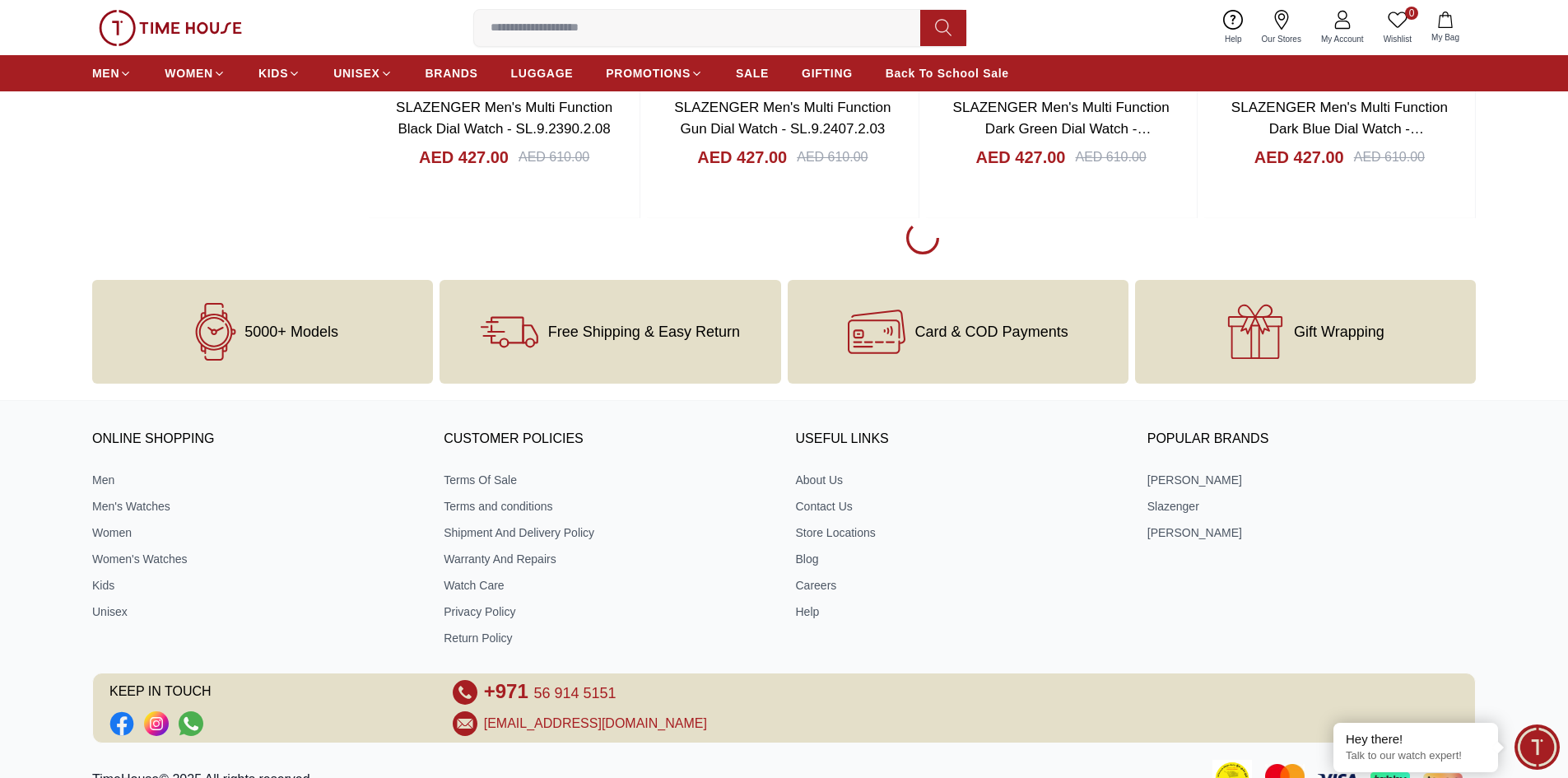
scroll to position [76777, 0]
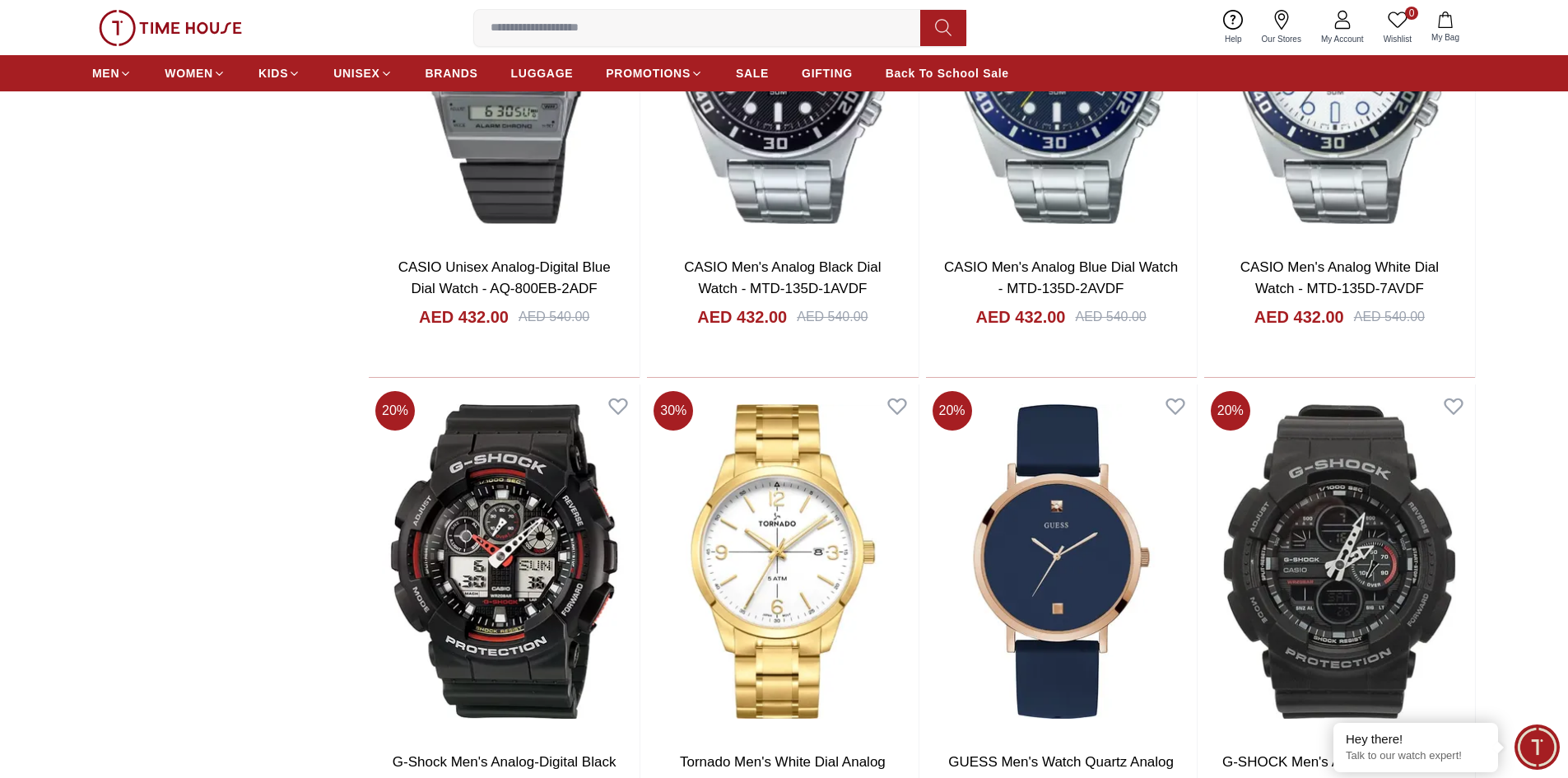
scroll to position [78751, 0]
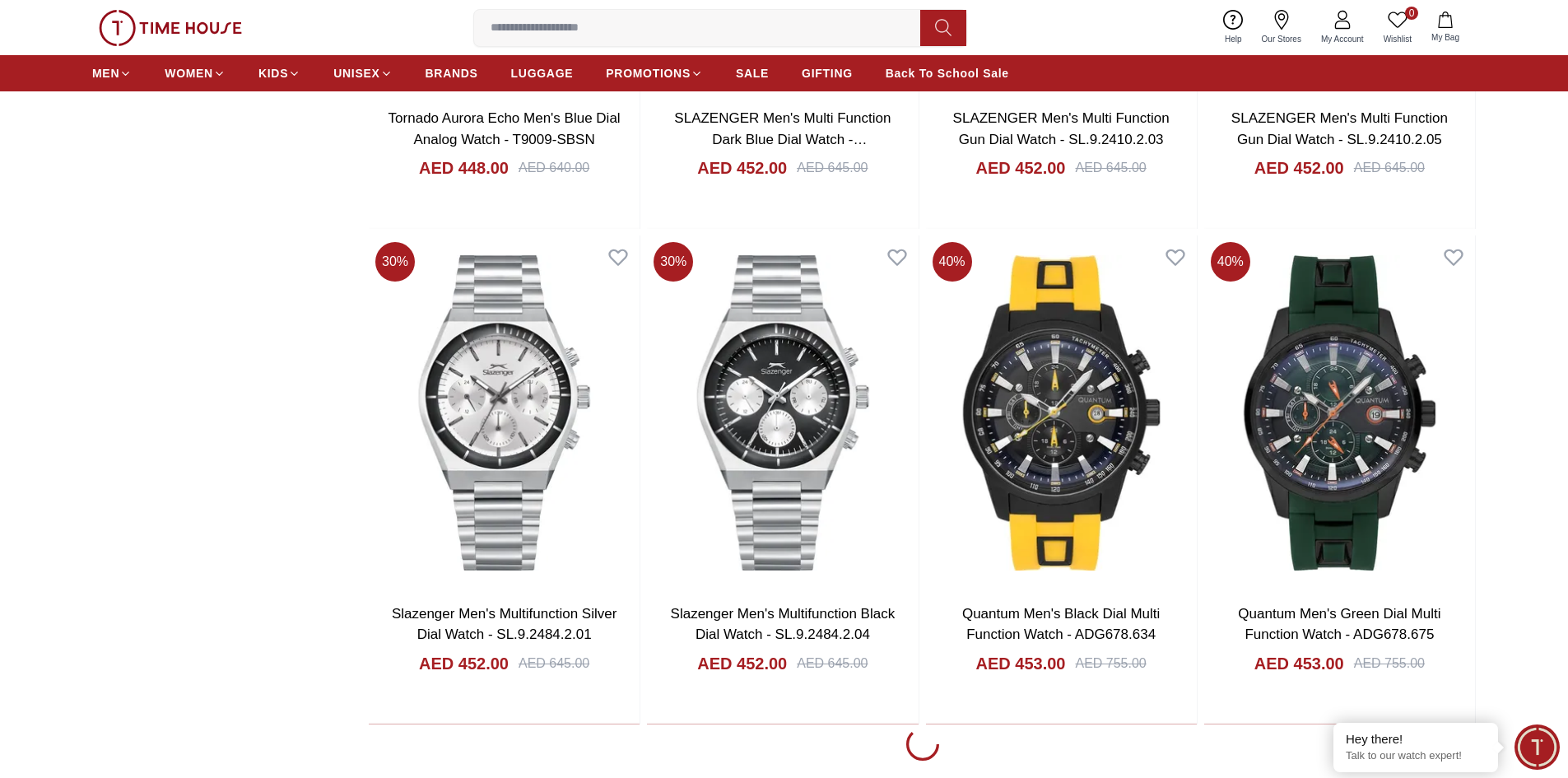
scroll to position [81303, 0]
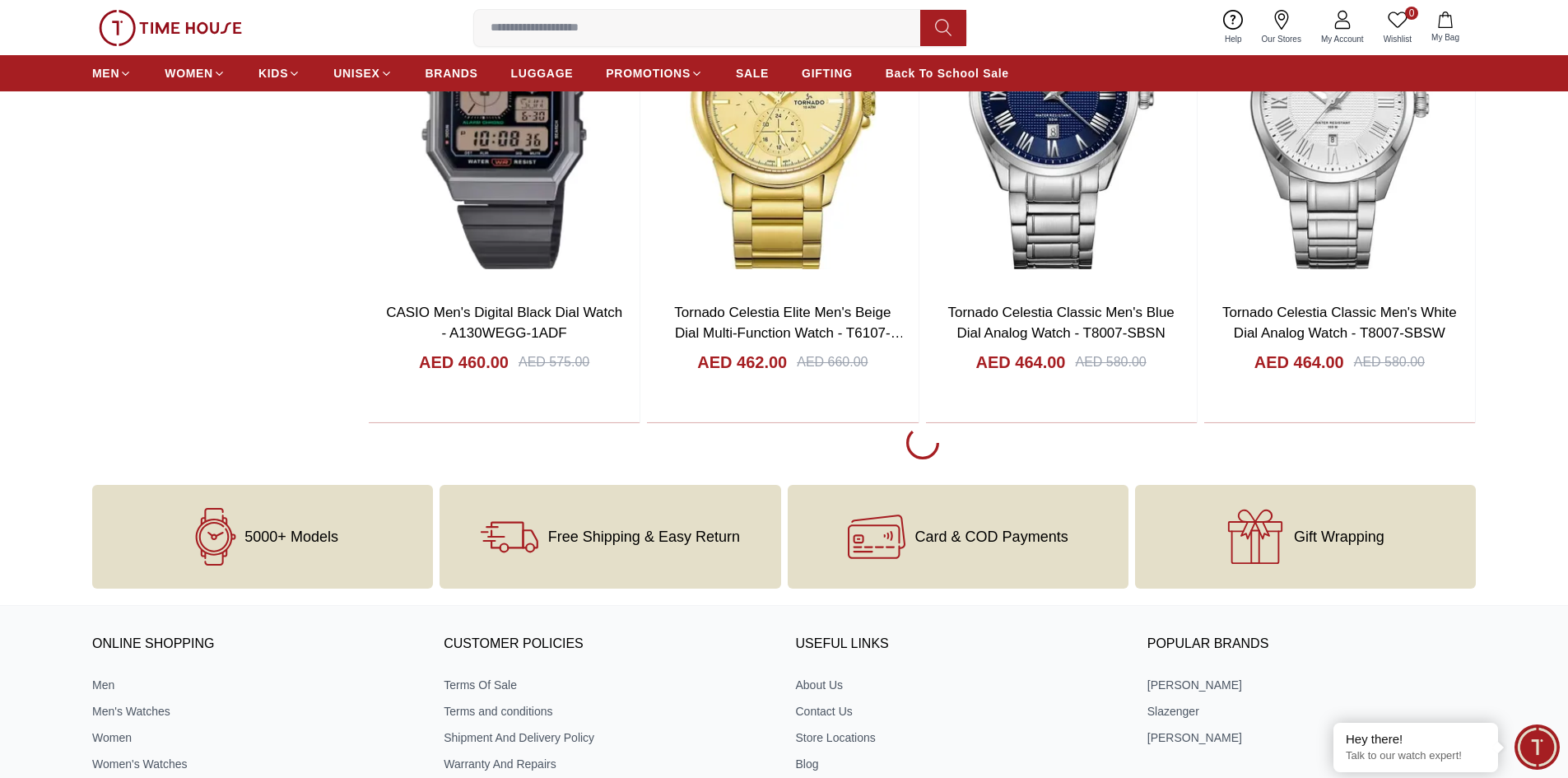
scroll to position [84101, 0]
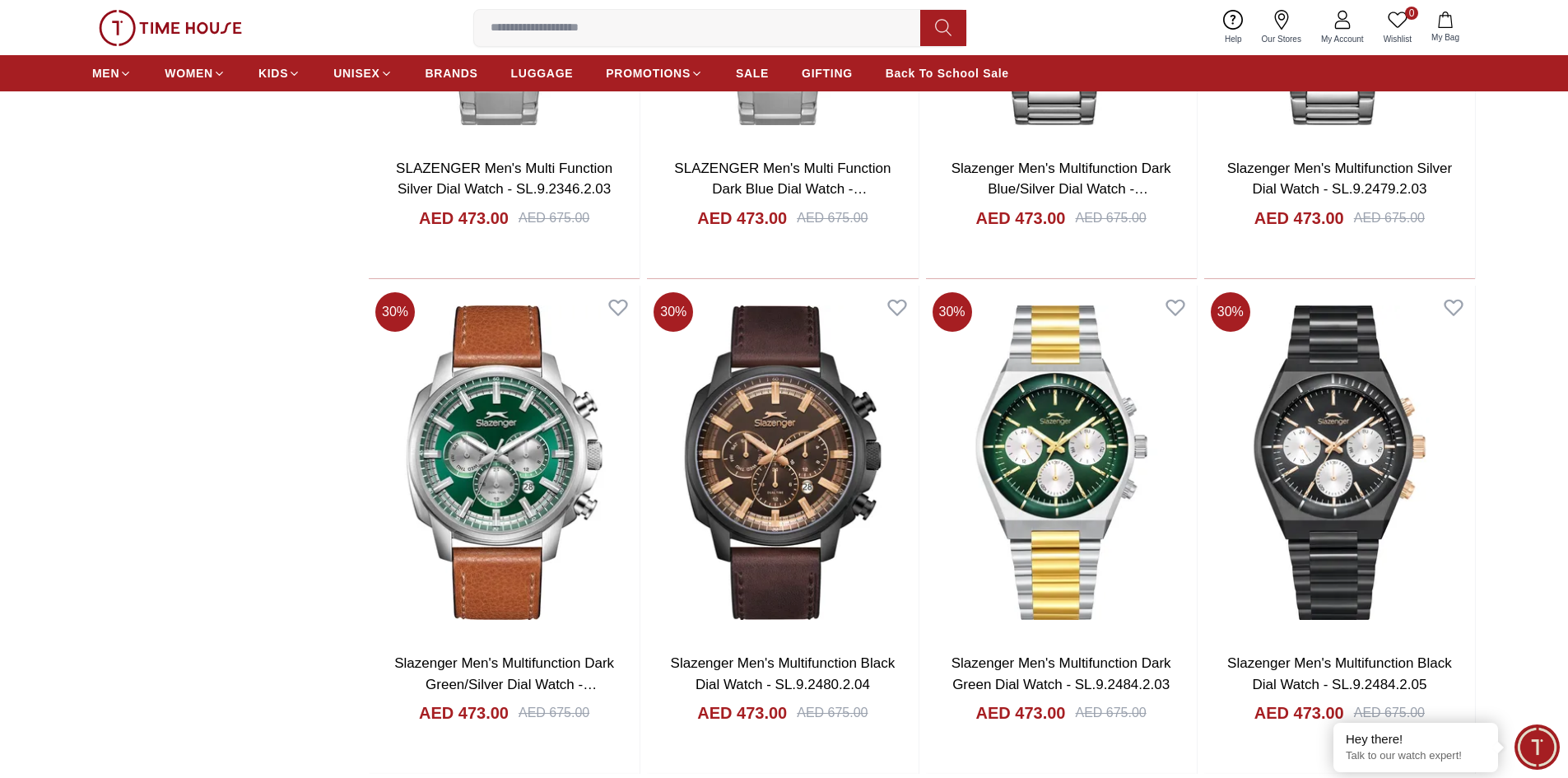
scroll to position [86241, 0]
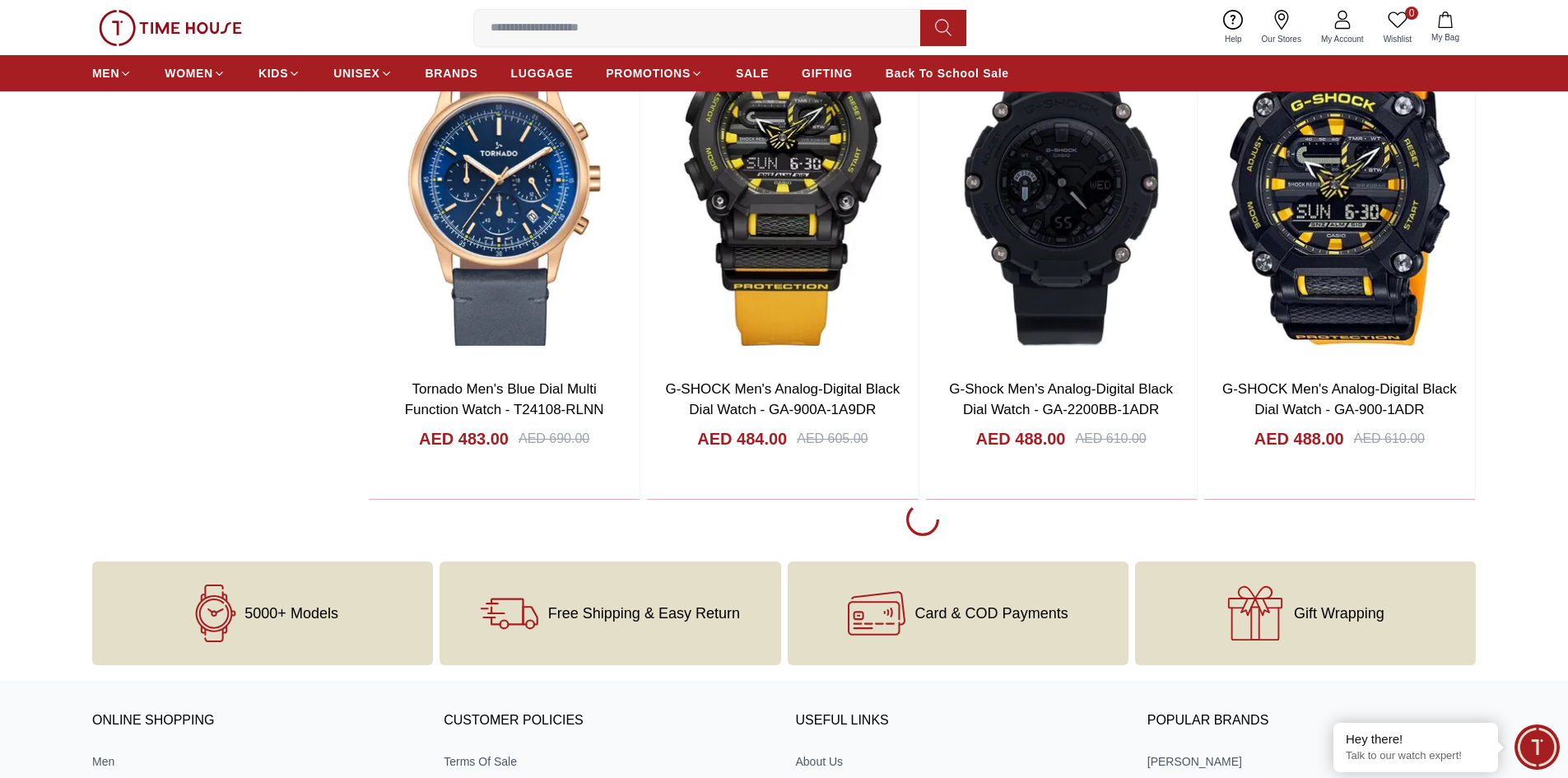
scroll to position [89039, 0]
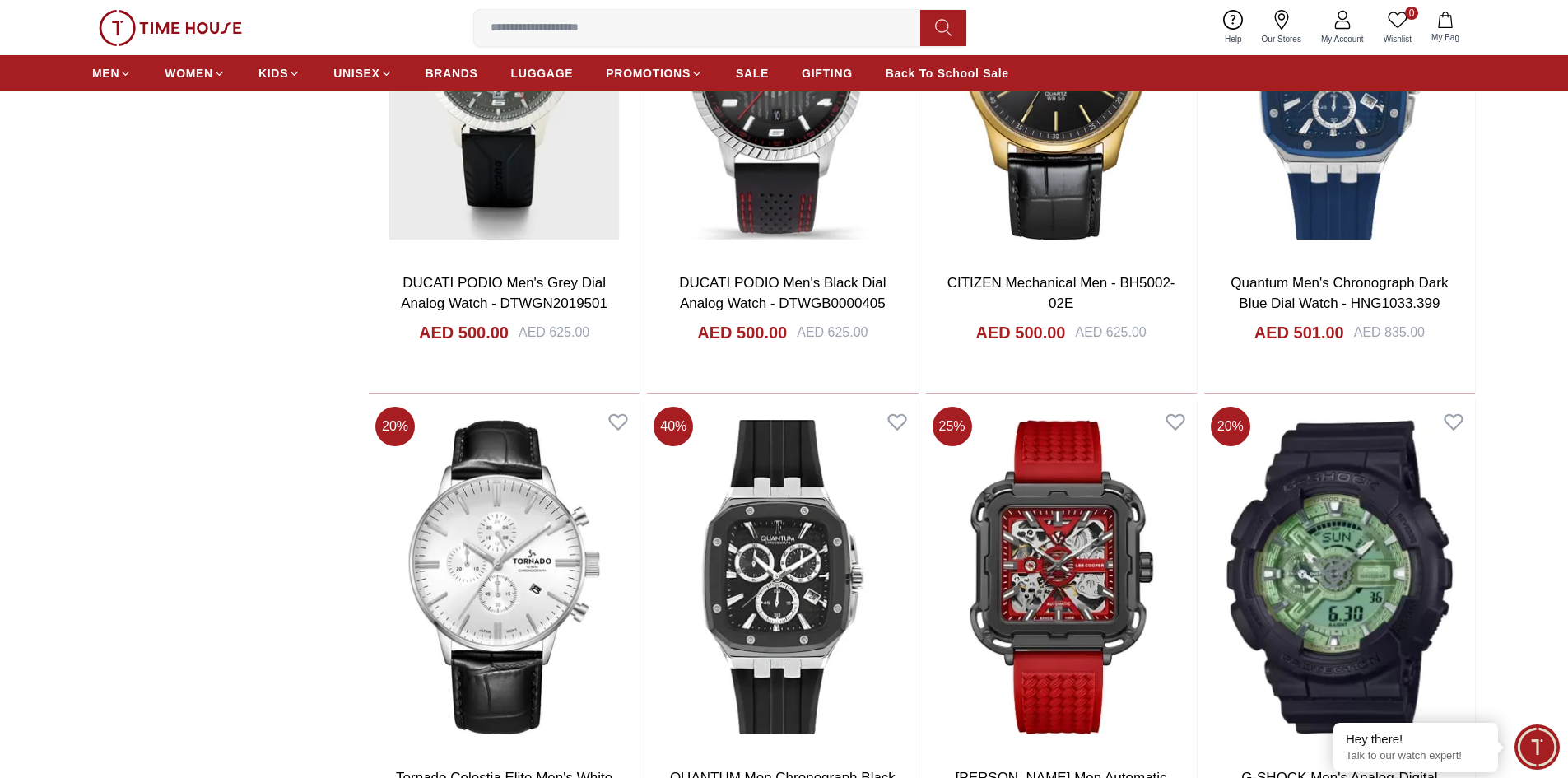
scroll to position [90520, 0]
